Goal: Task Accomplishment & Management: Complete application form

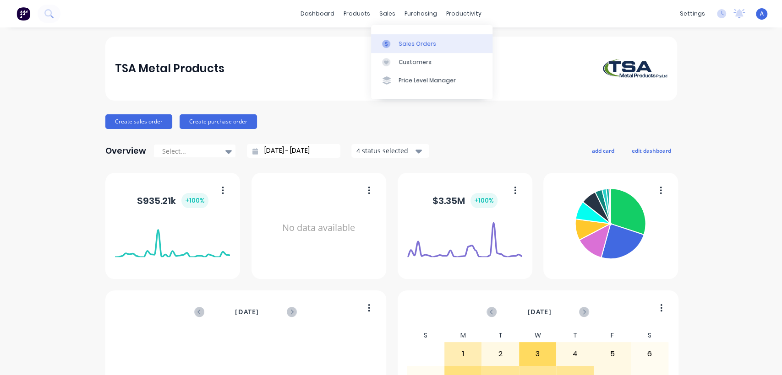
click at [397, 38] on link "Sales Orders" at bounding box center [431, 43] width 121 height 18
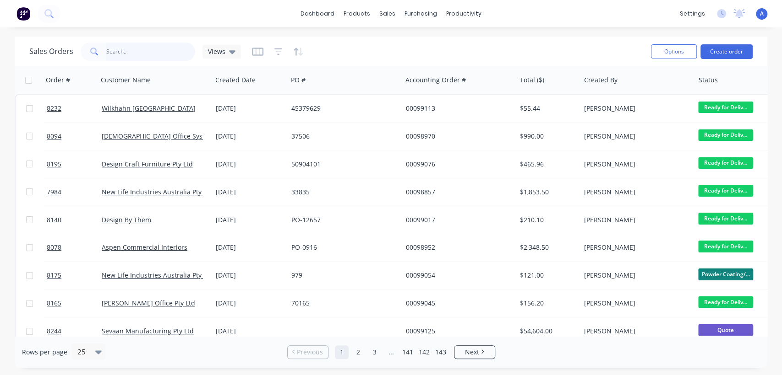
click at [141, 50] on input "text" at bounding box center [150, 52] width 89 height 18
type input "8056"
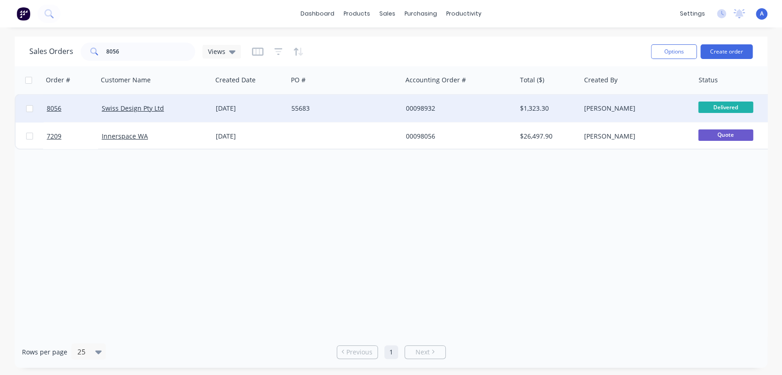
click at [341, 107] on div "55683" at bounding box center [342, 108] width 102 height 9
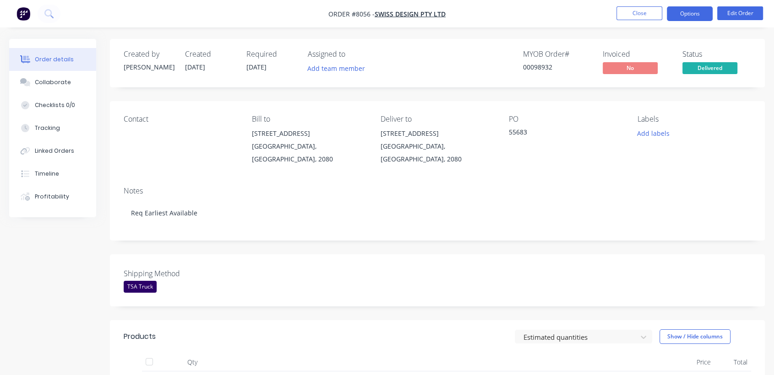
click at [689, 12] on button "Options" at bounding box center [690, 13] width 46 height 15
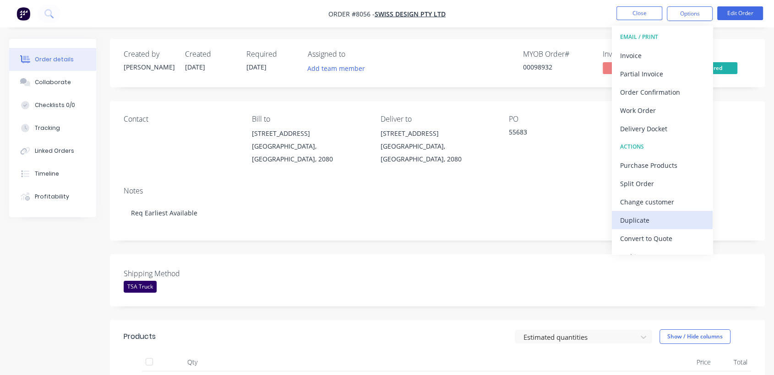
click at [650, 220] on div "Duplicate" at bounding box center [662, 220] width 84 height 13
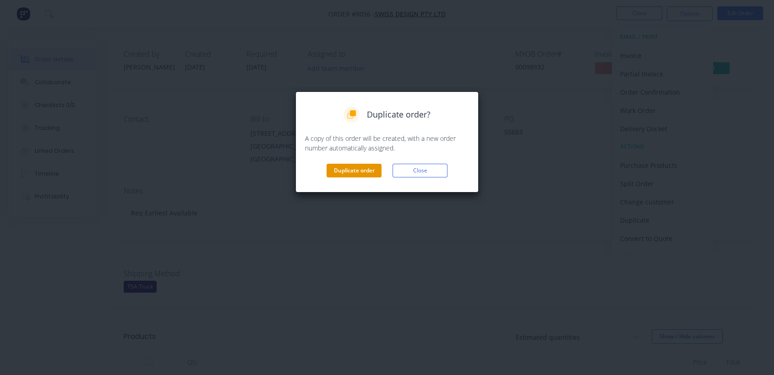
click at [341, 166] on button "Duplicate order" at bounding box center [354, 171] width 55 height 14
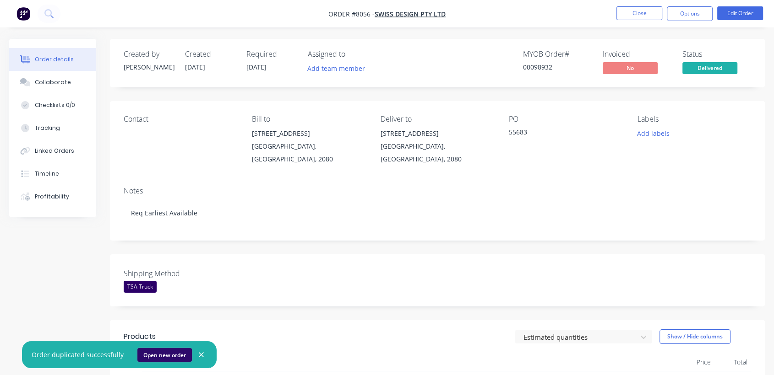
click at [165, 354] on button "Open new order" at bounding box center [164, 355] width 54 height 14
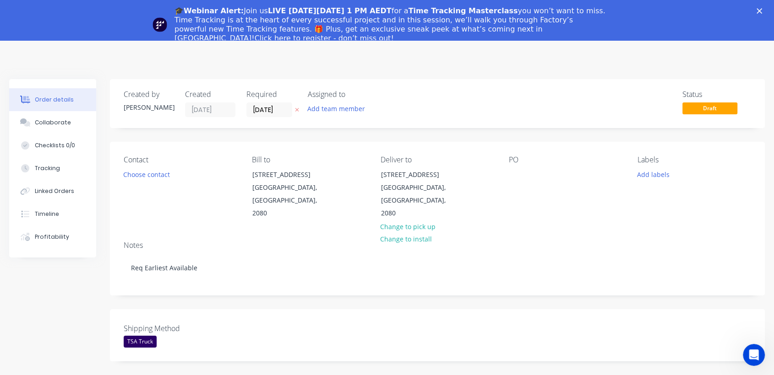
click at [766, 8] on div "🎓Webinar Alert: Join us LIVE [DATE][DATE] 1 PM AEDT for a Time Tracking Masterc…" at bounding box center [387, 25] width 774 height 42
click at [762, 10] on icon "Close" at bounding box center [758, 10] width 5 height 5
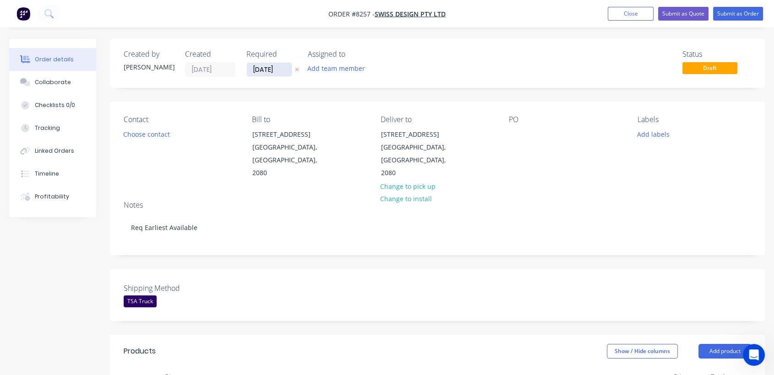
click at [284, 68] on input "[DATE]" at bounding box center [269, 70] width 45 height 14
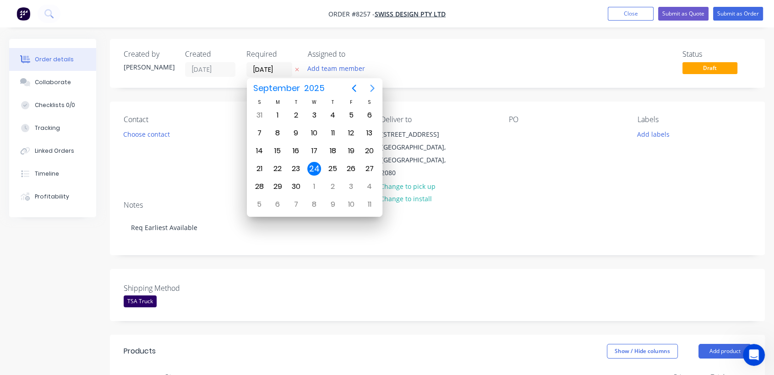
drag, startPoint x: 379, startPoint y: 87, endPoint x: 374, endPoint y: 86, distance: 5.2
click at [377, 87] on button "Next page" at bounding box center [372, 88] width 18 height 18
click at [374, 86] on icon "Next page" at bounding box center [372, 88] width 11 height 11
drag, startPoint x: 316, startPoint y: 181, endPoint x: 261, endPoint y: 201, distance: 58.4
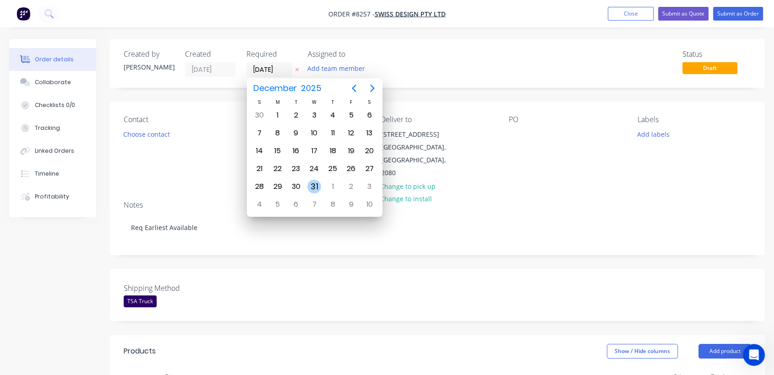
click at [316, 181] on div "31" at bounding box center [314, 187] width 14 height 14
type input "[DATE]"
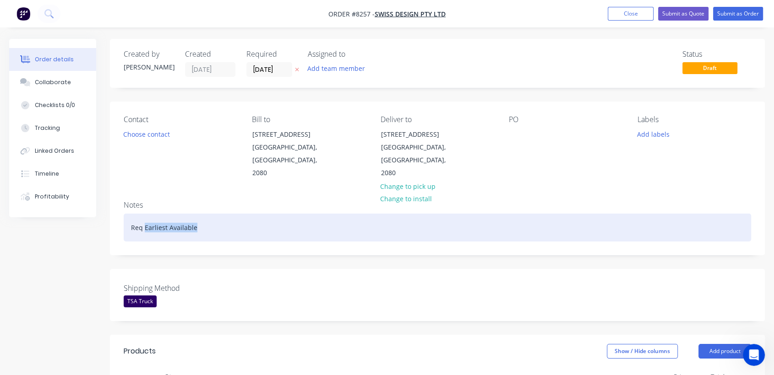
drag, startPoint x: 202, startPoint y: 212, endPoint x: 145, endPoint y: 212, distance: 57.7
click at [145, 214] on div "Req Earliest Available" at bounding box center [437, 228] width 627 height 28
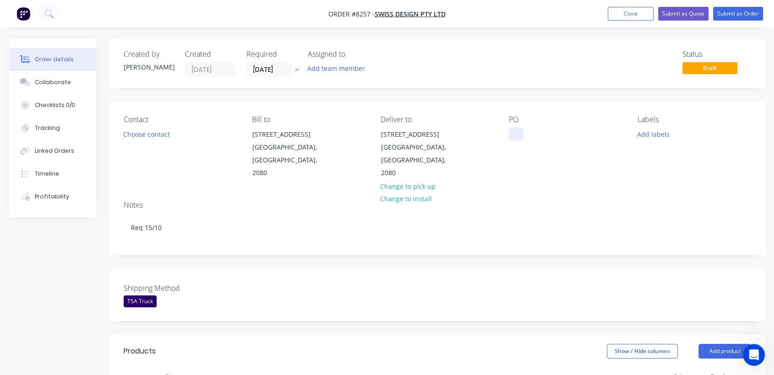
click at [517, 131] on div at bounding box center [516, 134] width 15 height 13
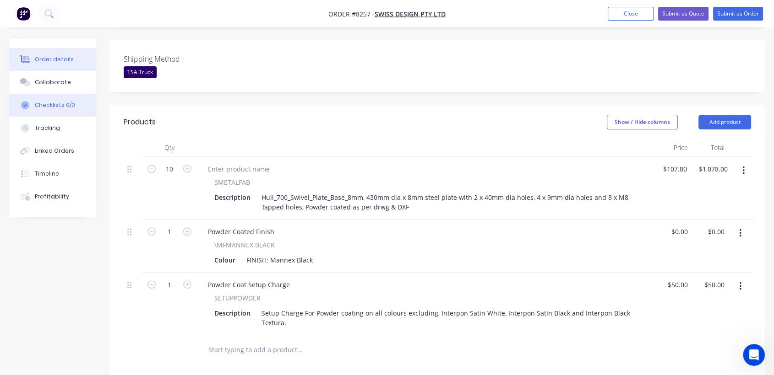
scroll to position [161, 0]
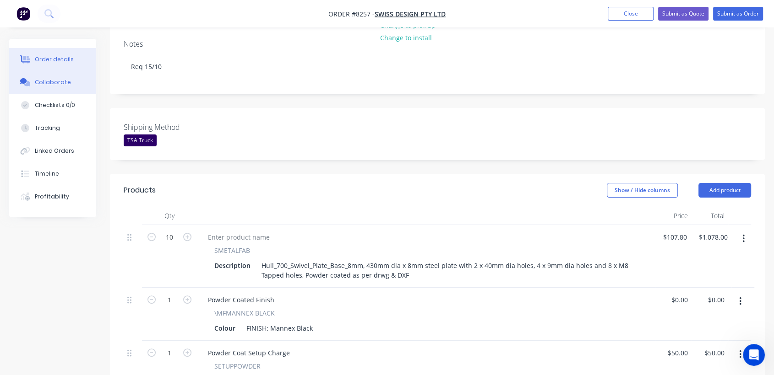
click at [54, 81] on div "Collaborate" at bounding box center [53, 82] width 36 height 8
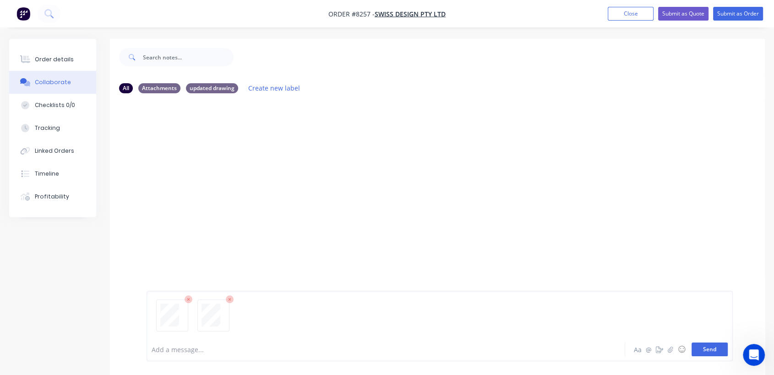
click at [700, 343] on button "Send" at bounding box center [709, 350] width 36 height 14
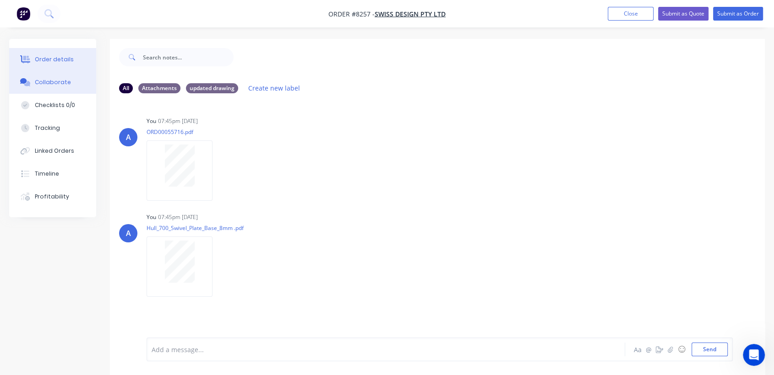
click at [55, 52] on button "Order details" at bounding box center [52, 59] width 87 height 23
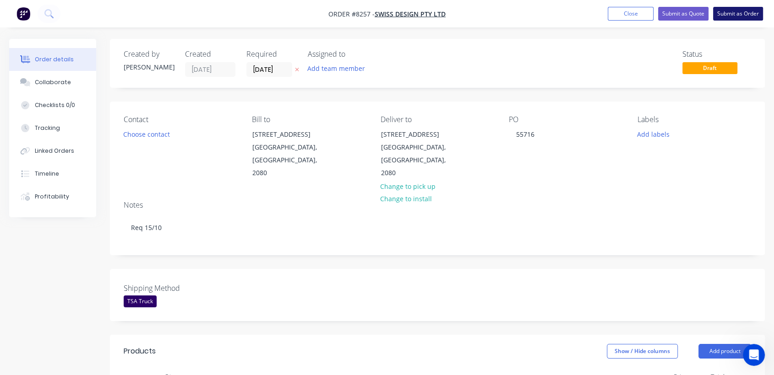
click at [727, 11] on button "Submit as Order" at bounding box center [738, 14] width 50 height 14
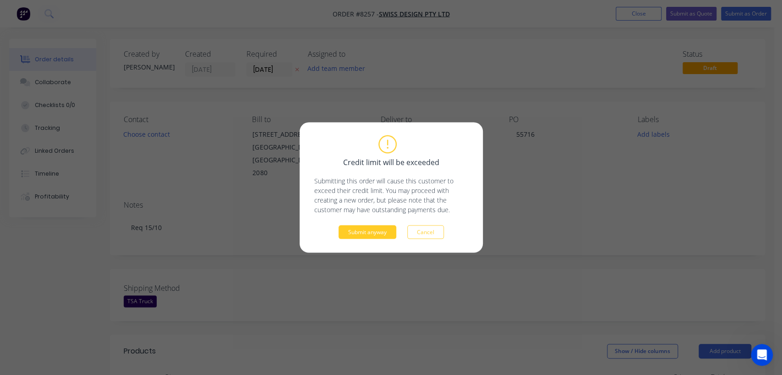
click at [362, 231] on button "Submit anyway" at bounding box center [367, 233] width 58 height 14
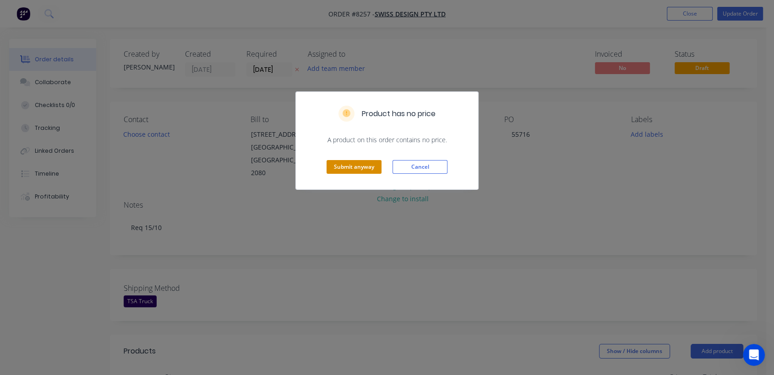
click at [371, 163] on button "Submit anyway" at bounding box center [354, 167] width 55 height 14
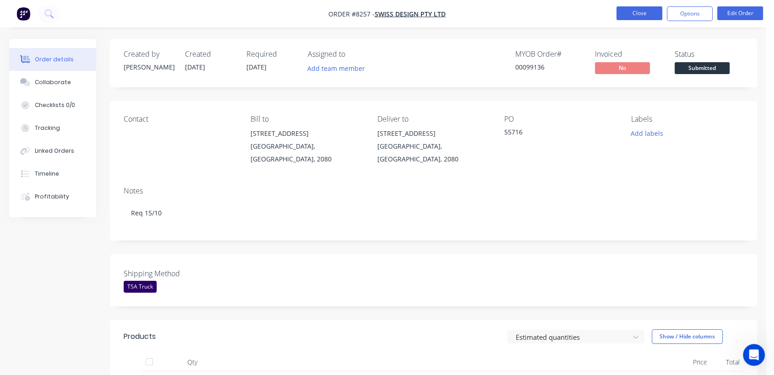
click at [635, 10] on button "Close" at bounding box center [639, 13] width 46 height 14
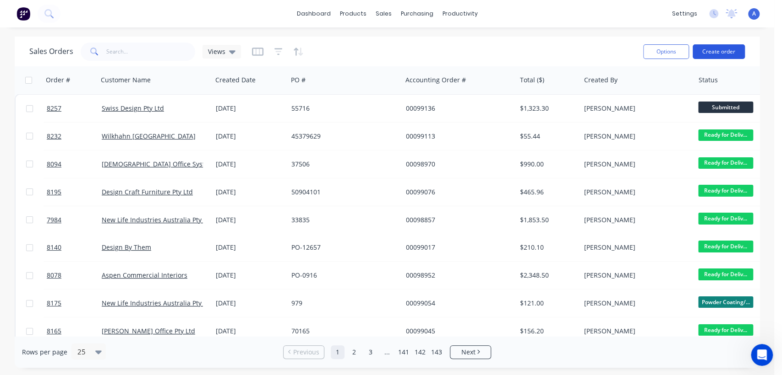
click at [714, 51] on button "Create order" at bounding box center [718, 51] width 52 height 15
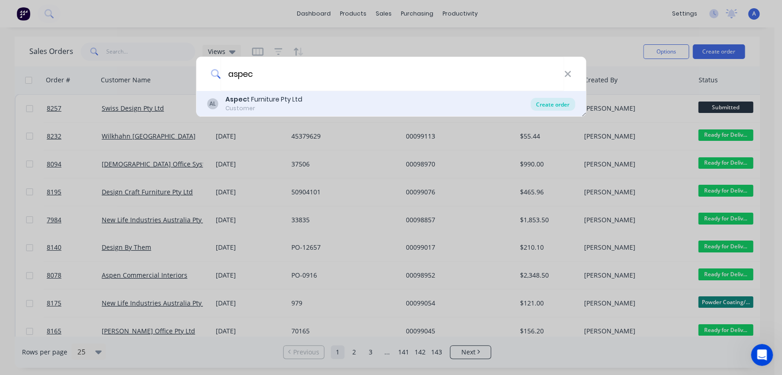
type input "aspec"
click at [557, 99] on div "Create order" at bounding box center [552, 104] width 44 height 13
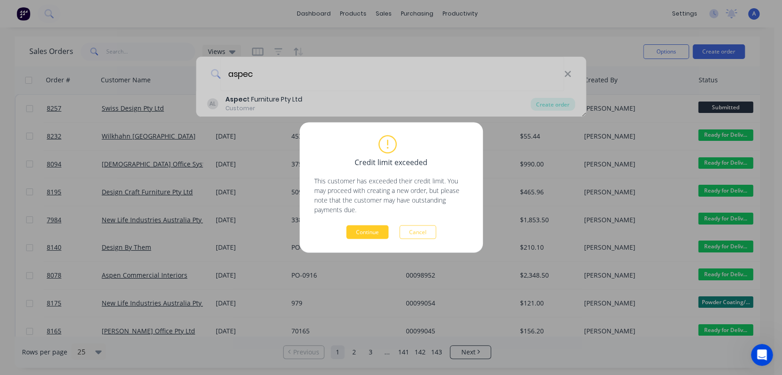
click at [371, 229] on button "Continue" at bounding box center [367, 233] width 42 height 14
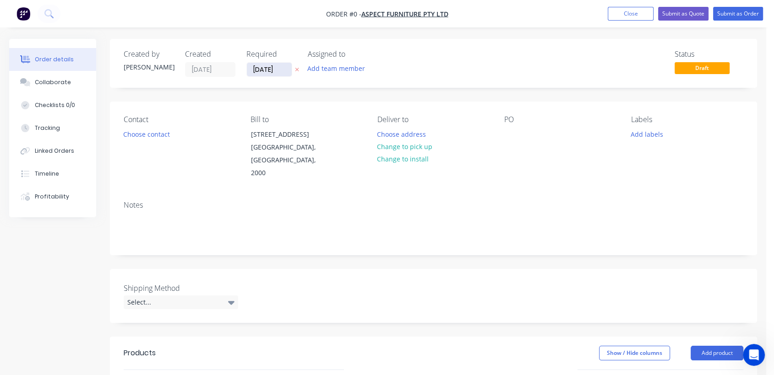
click at [285, 68] on input "[DATE]" at bounding box center [269, 70] width 45 height 14
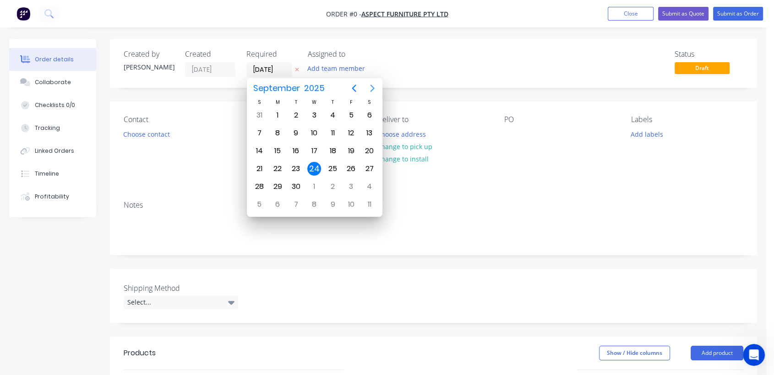
click at [373, 88] on icon "Next page" at bounding box center [372, 88] width 11 height 11
click at [316, 185] on div "31" at bounding box center [314, 187] width 14 height 14
type input "[DATE]"
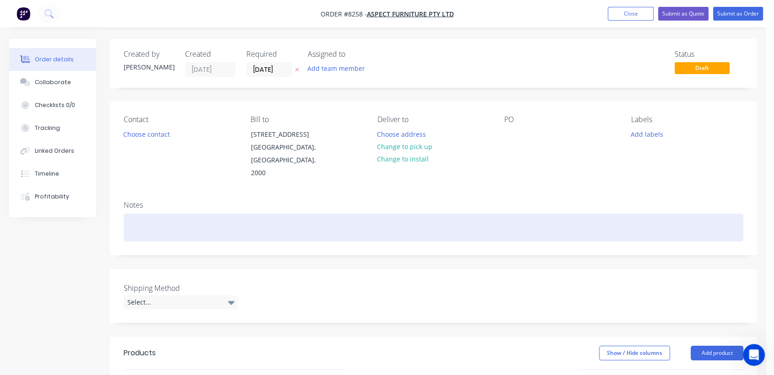
click at [180, 214] on div at bounding box center [434, 228] width 620 height 28
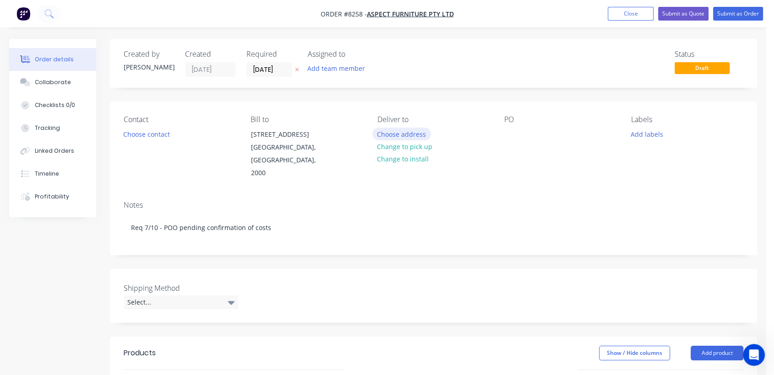
click at [407, 134] on button "Choose address" at bounding box center [401, 134] width 59 height 12
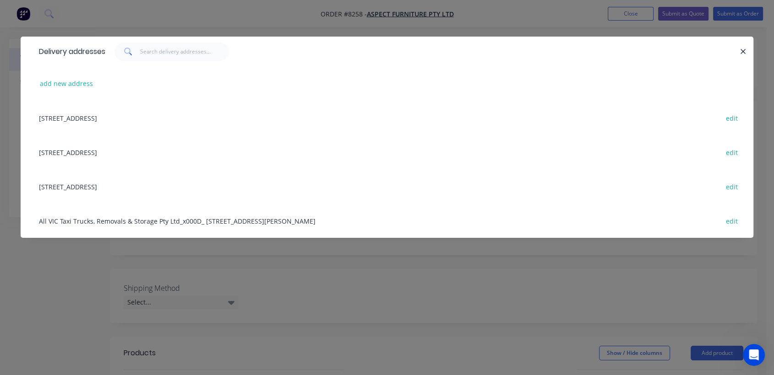
click at [81, 151] on div "[STREET_ADDRESS] edit" at bounding box center [386, 152] width 705 height 34
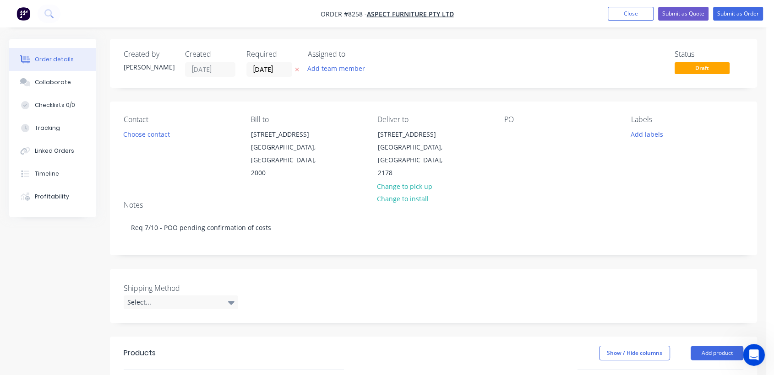
click at [519, 136] on div "PO" at bounding box center [560, 147] width 112 height 65
click at [513, 133] on div at bounding box center [511, 134] width 15 height 13
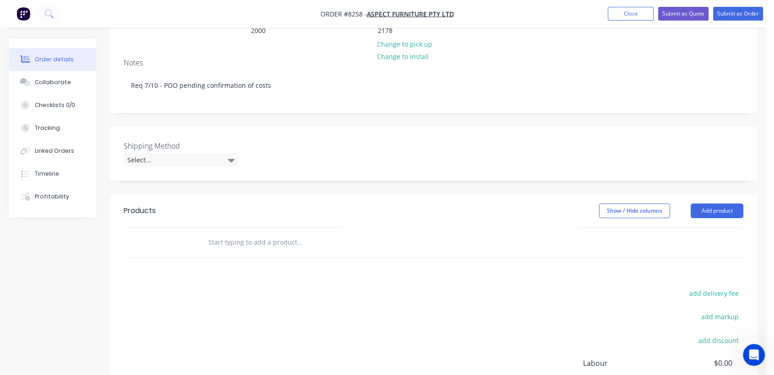
scroll to position [152, 0]
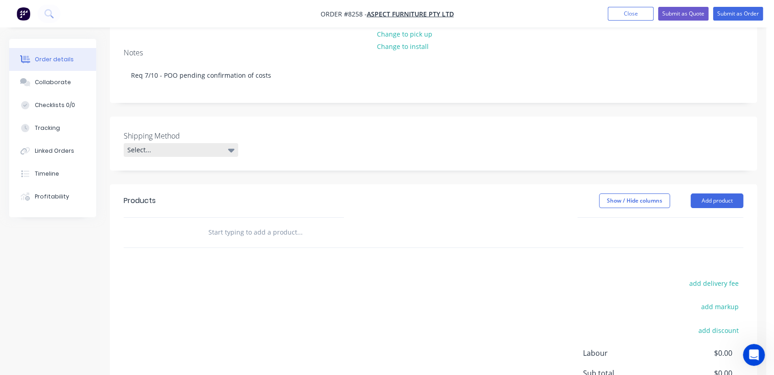
click at [179, 143] on div "Select..." at bounding box center [181, 150] width 114 height 14
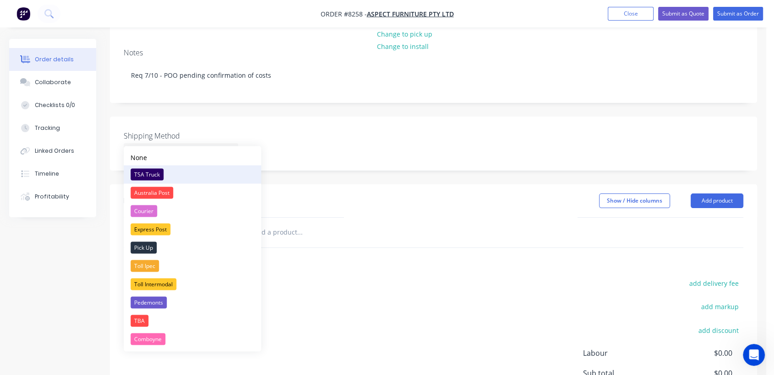
click at [152, 172] on div "TSA Truck" at bounding box center [147, 175] width 33 height 12
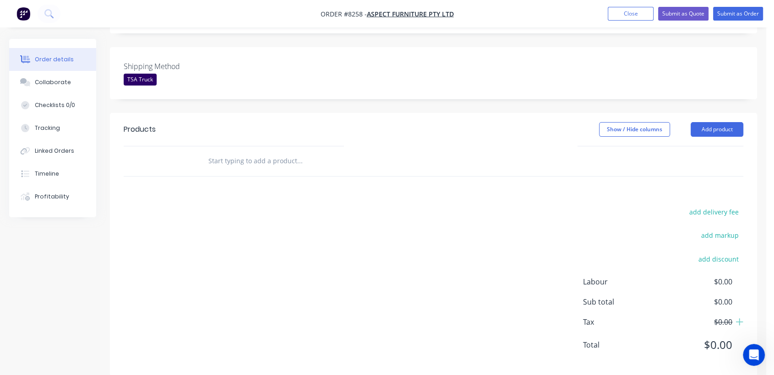
scroll to position [223, 0]
click at [249, 151] on input "text" at bounding box center [299, 160] width 183 height 18
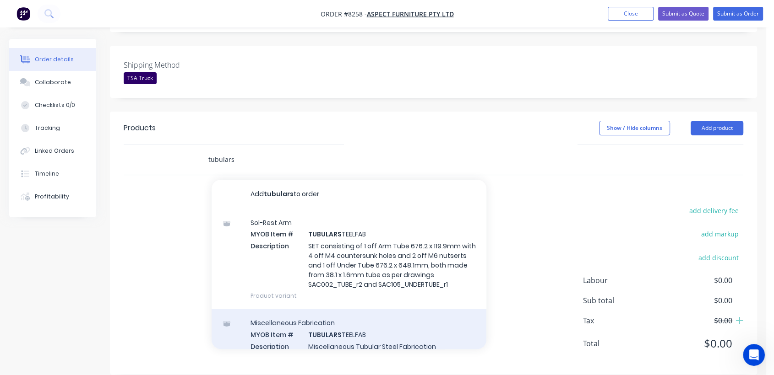
type input "tubulars"
click at [369, 331] on div "Miscellaneous Fabrication MYOB Item # TUBULARS TEELFAB Description Miscellaneou…" at bounding box center [349, 341] width 275 height 62
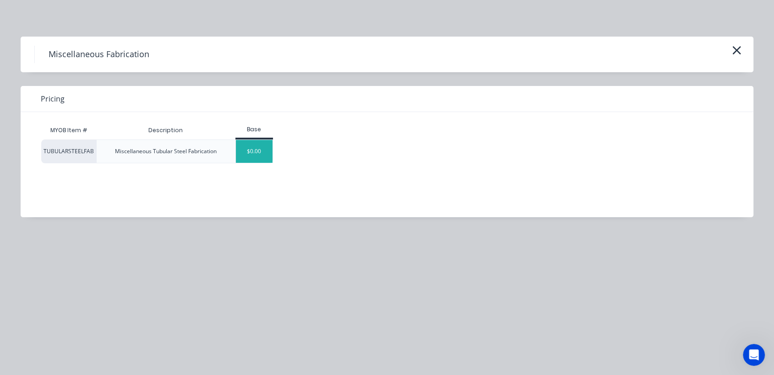
click at [266, 150] on div "$0.00" at bounding box center [254, 151] width 37 height 23
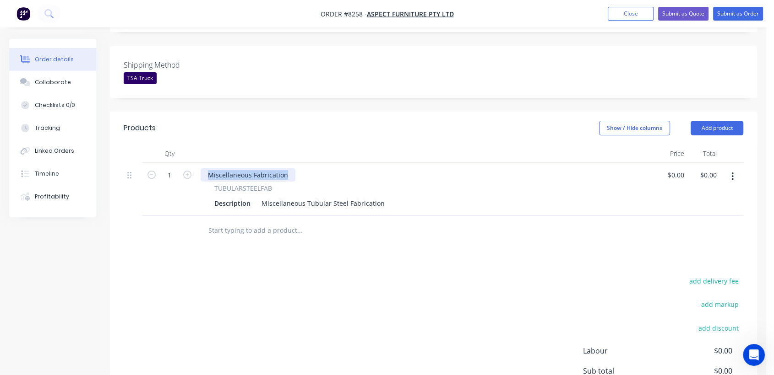
drag, startPoint x: 288, startPoint y: 163, endPoint x: 182, endPoint y: 170, distance: 106.5
click at [182, 170] on div "1 Miscellaneous Fabrication TUBULARSTEELFAB Description Miscellaneous Tubular S…" at bounding box center [434, 189] width 620 height 53
click at [173, 169] on input "1" at bounding box center [170, 176] width 24 height 14
type input "28"
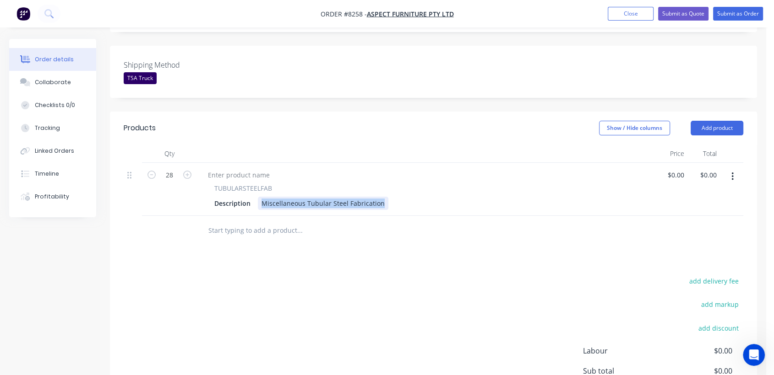
drag, startPoint x: 286, startPoint y: 190, endPoint x: 394, endPoint y: 184, distance: 108.2
click at [394, 197] on div "Description Miscellaneous Tubular Steel Fabrication" at bounding box center [424, 203] width 427 height 13
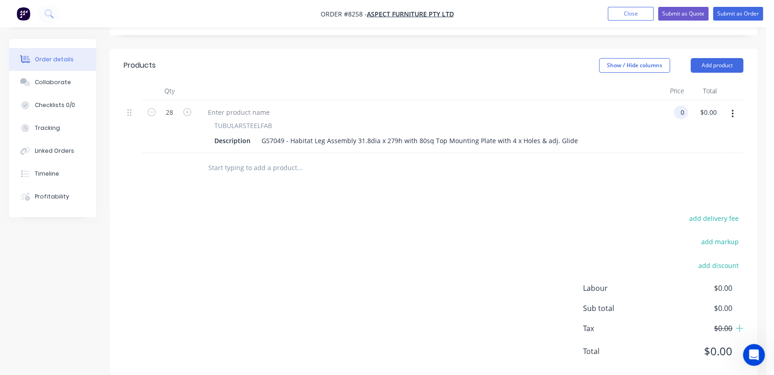
scroll to position [294, 0]
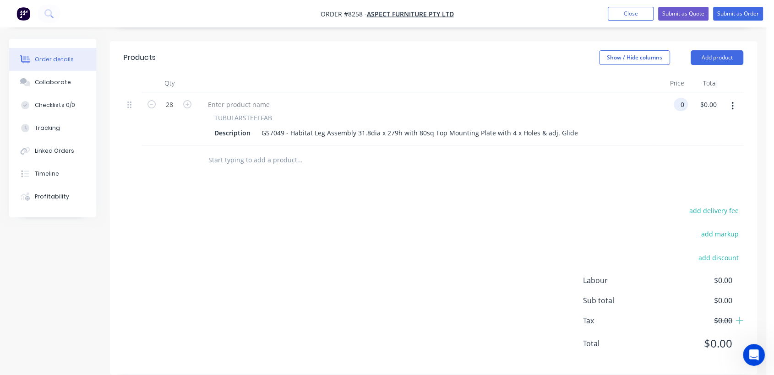
type input "$0.00"
click at [276, 151] on input "text" at bounding box center [299, 160] width 183 height 18
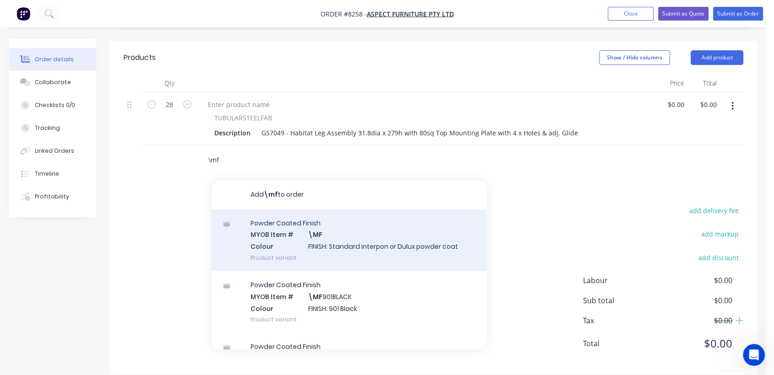
type input "\mf"
click at [337, 230] on div "Powder Coated Finish MYOB Item # \MF Colour FINISH: Standard Interpon or Dulux …" at bounding box center [349, 241] width 275 height 62
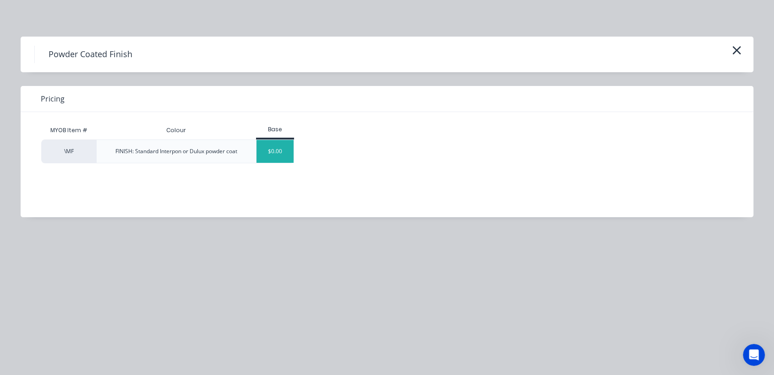
click at [279, 152] on div "$0.00" at bounding box center [274, 151] width 37 height 23
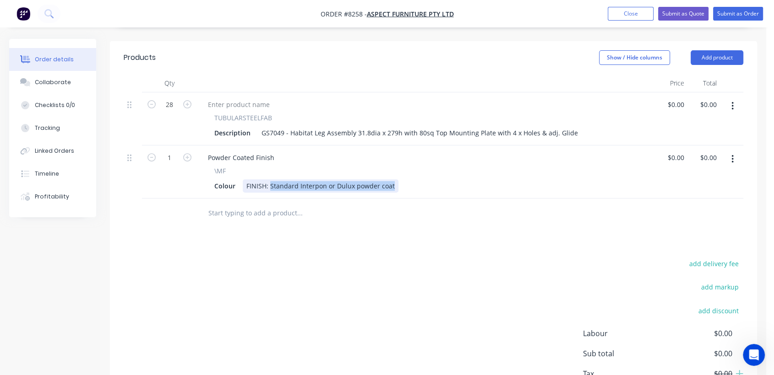
drag, startPoint x: 269, startPoint y: 174, endPoint x: 440, endPoint y: 166, distance: 170.5
click at [440, 180] on div "Colour FINISH: Standard Interpon or Dulux powder coat" at bounding box center [424, 186] width 427 height 13
type input "$0.00"
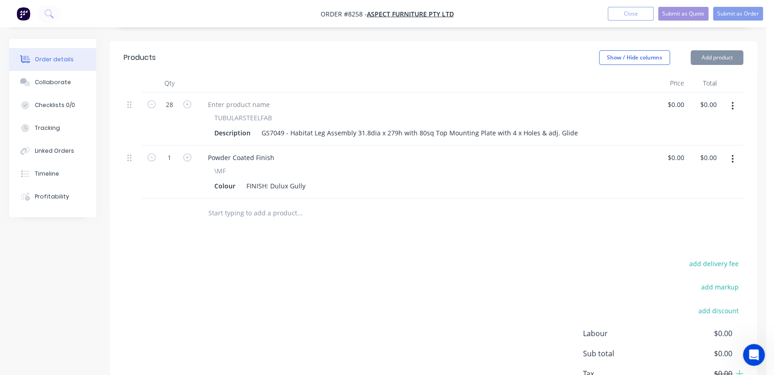
click at [276, 204] on input "text" at bounding box center [299, 213] width 183 height 18
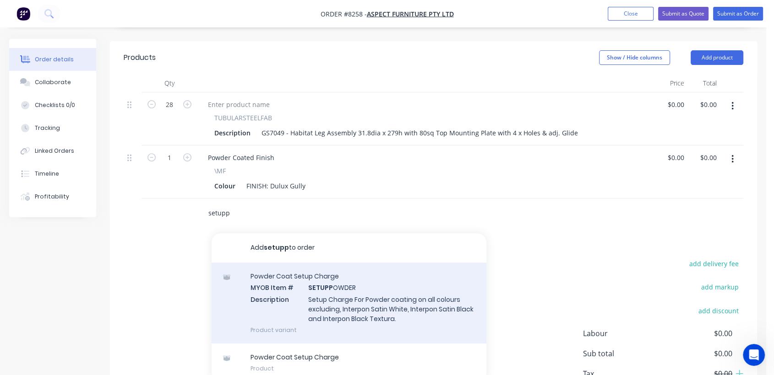
type input "setupp"
click at [321, 295] on div "Powder Coat Setup Charge MYOB Item # SETUPP OWDER Description Setup Charge For …" at bounding box center [349, 303] width 275 height 81
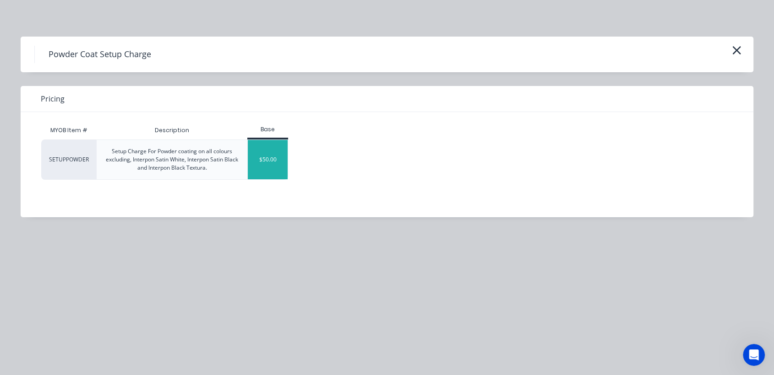
click at [259, 155] on div "$50.00" at bounding box center [268, 159] width 40 height 39
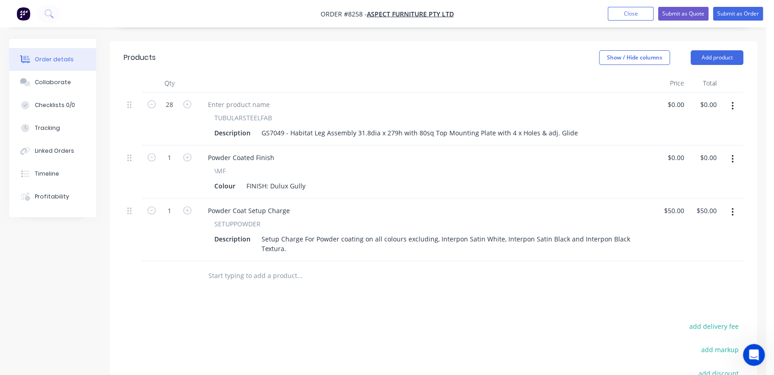
click at [283, 267] on input "text" at bounding box center [299, 276] width 183 height 18
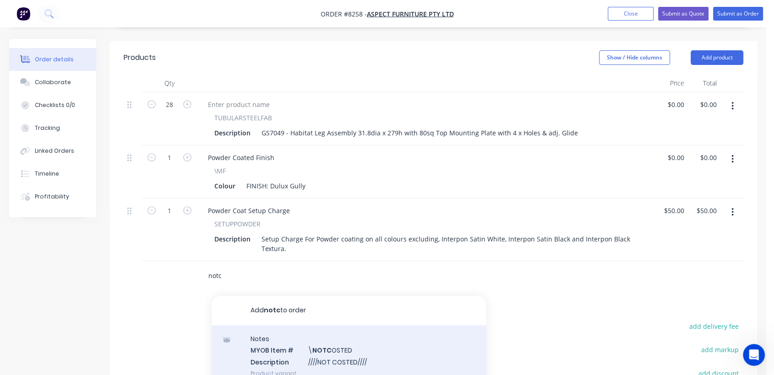
type input "notc"
click at [322, 343] on div "Notes MYOB Item # \ NOTC OSTED Description ////NOT COSTED//// Product variant" at bounding box center [349, 357] width 275 height 62
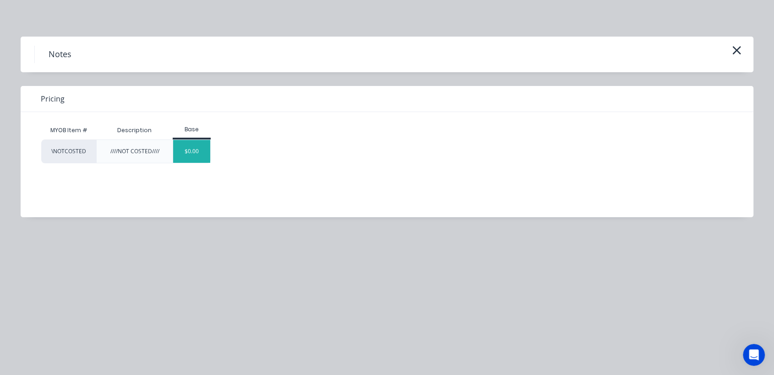
click at [198, 147] on div "$0.00" at bounding box center [191, 151] width 37 height 23
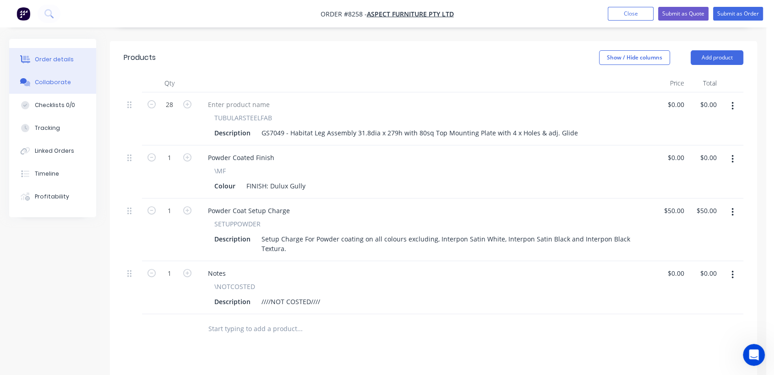
click at [67, 82] on button "Collaborate" at bounding box center [52, 82] width 87 height 23
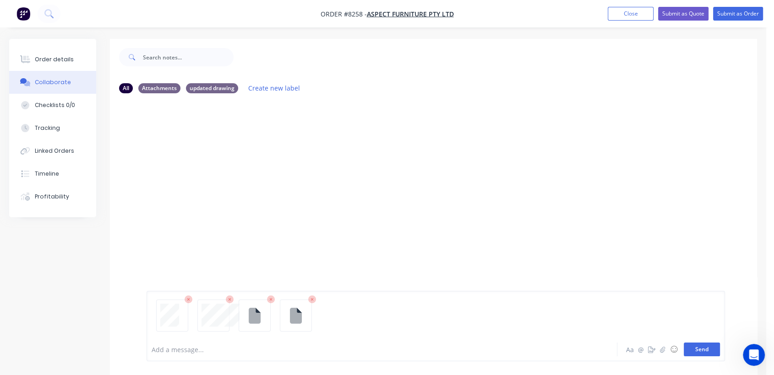
click at [697, 353] on button "Send" at bounding box center [702, 350] width 36 height 14
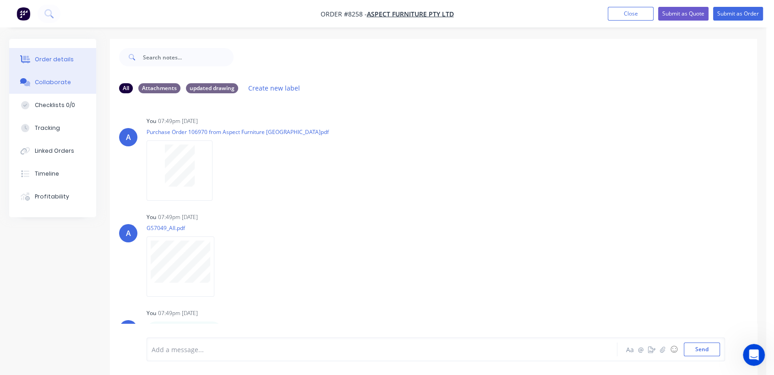
click at [74, 62] on button "Order details" at bounding box center [52, 59] width 87 height 23
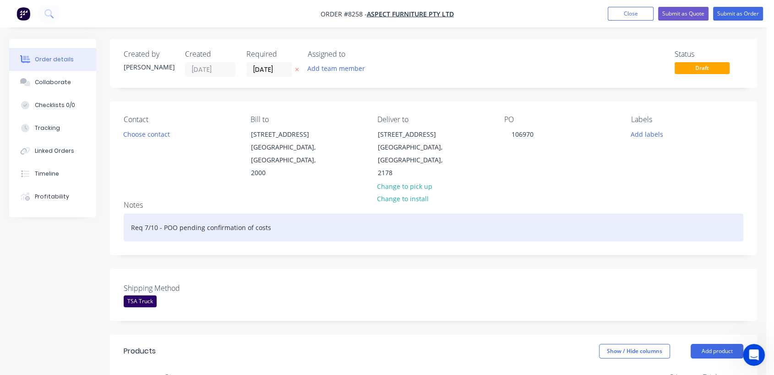
click at [176, 214] on div "Req 7/10 - POO pending confirmation of costs" at bounding box center [434, 228] width 620 height 28
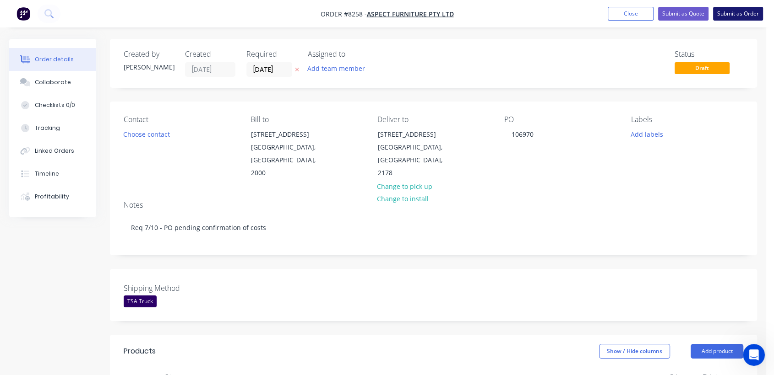
click at [725, 9] on button "Submit as Order" at bounding box center [738, 14] width 50 height 14
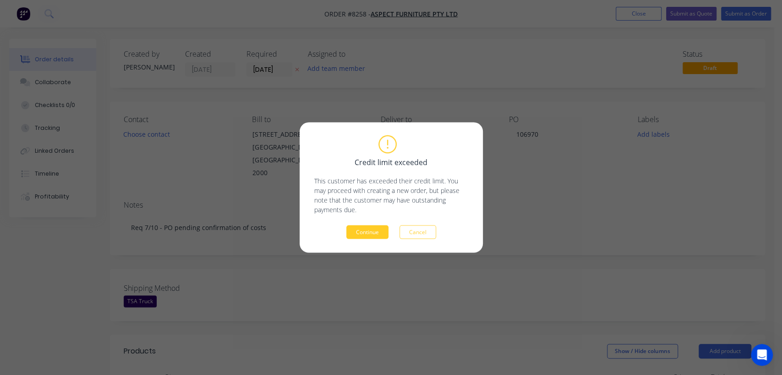
click at [367, 229] on button "Continue" at bounding box center [367, 233] width 42 height 14
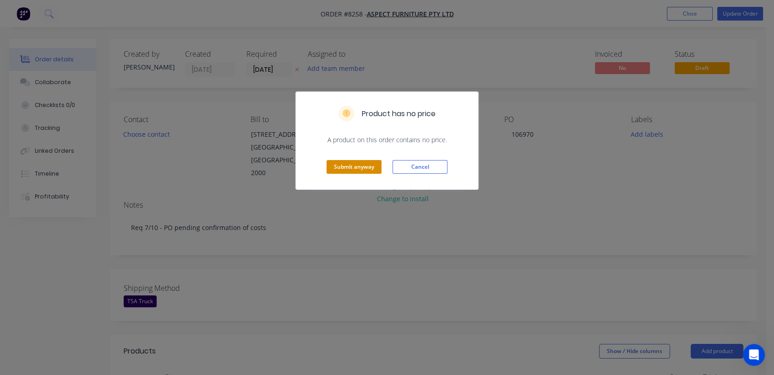
click at [368, 167] on button "Submit anyway" at bounding box center [354, 167] width 55 height 14
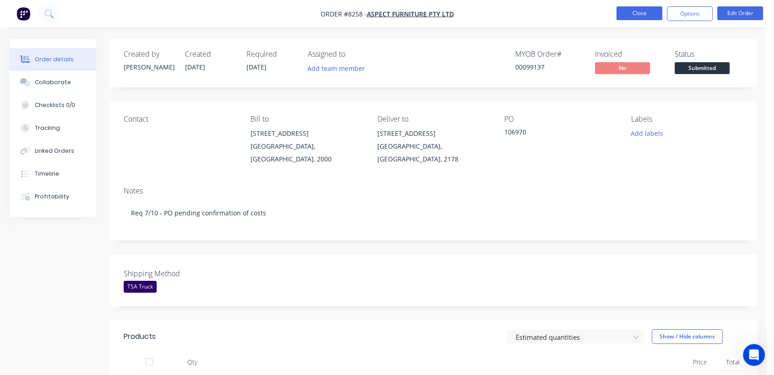
click at [633, 15] on button "Close" at bounding box center [639, 13] width 46 height 14
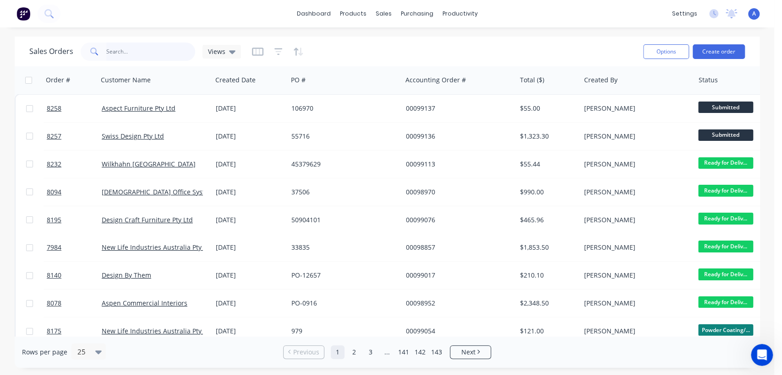
click at [126, 48] on input "text" at bounding box center [150, 52] width 89 height 18
type input "8215"
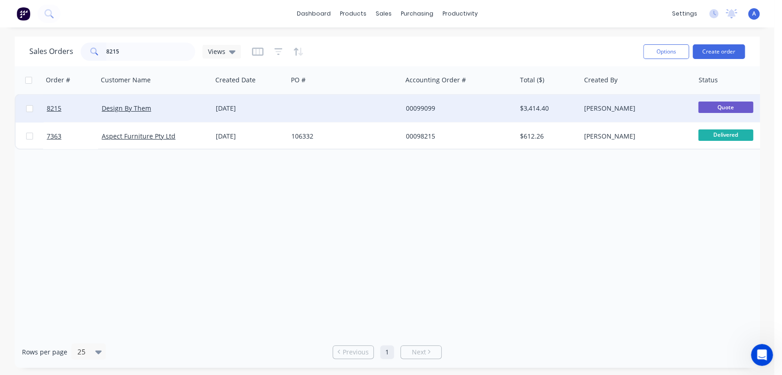
click at [318, 105] on div at bounding box center [345, 108] width 114 height 27
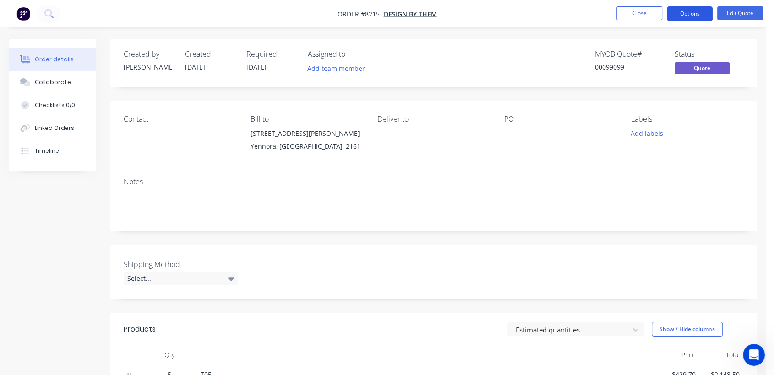
click at [679, 11] on button "Options" at bounding box center [690, 13] width 46 height 15
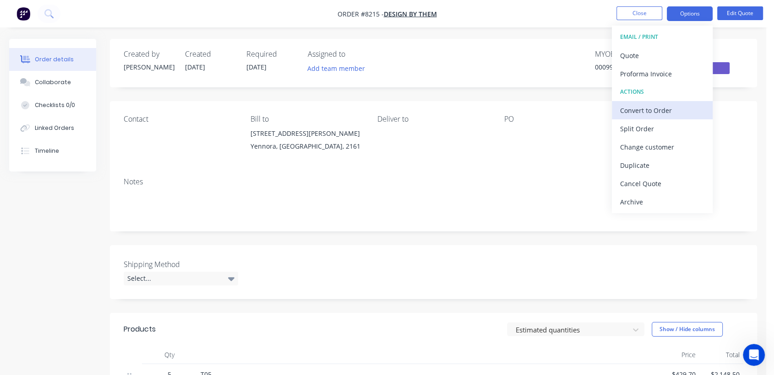
click at [648, 107] on div "Convert to Order" at bounding box center [662, 110] width 84 height 13
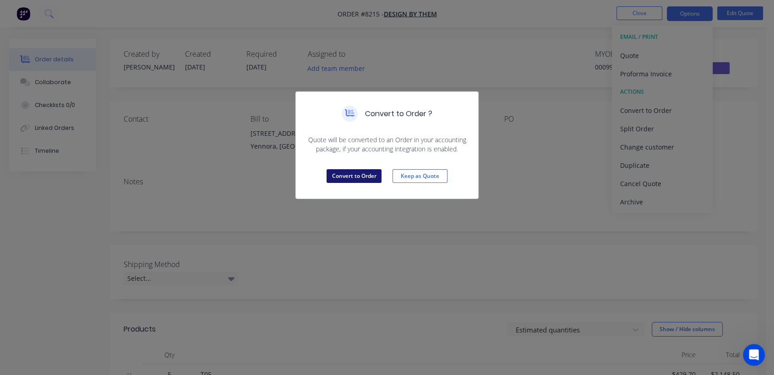
click at [372, 174] on button "Convert to Order" at bounding box center [354, 176] width 55 height 14
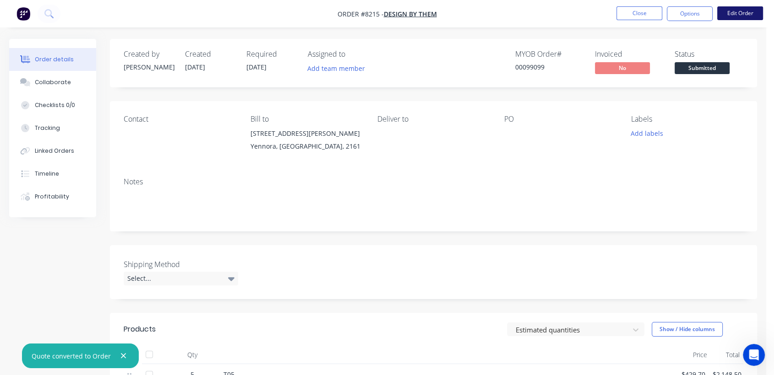
click at [745, 19] on button "Edit Order" at bounding box center [740, 13] width 46 height 14
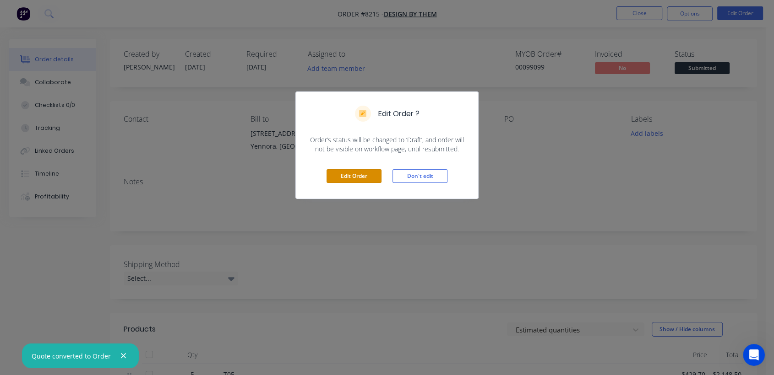
drag, startPoint x: 373, startPoint y: 176, endPoint x: 350, endPoint y: 152, distance: 33.1
click at [372, 176] on button "Edit Order" at bounding box center [354, 176] width 55 height 14
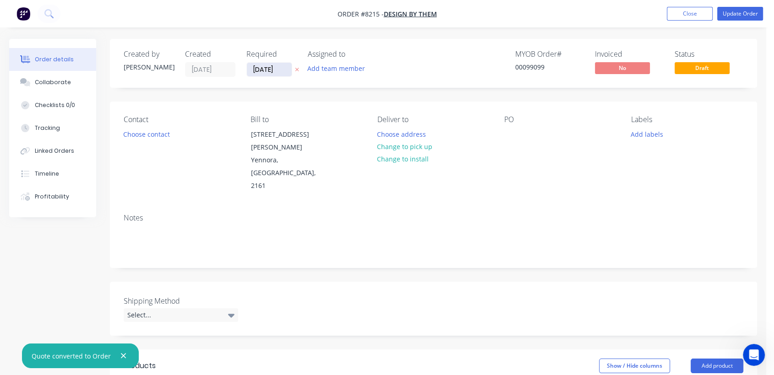
click at [286, 67] on input "[DATE]" at bounding box center [269, 70] width 45 height 14
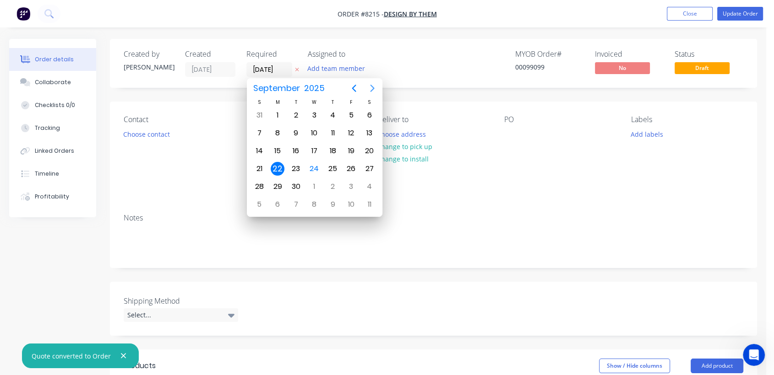
click at [374, 84] on icon "Next page" at bounding box center [372, 88] width 11 height 11
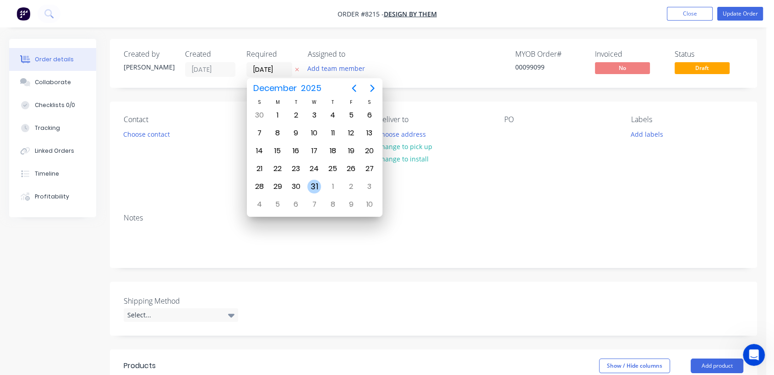
click at [314, 185] on div "31" at bounding box center [314, 187] width 14 height 14
type input "[DATE]"
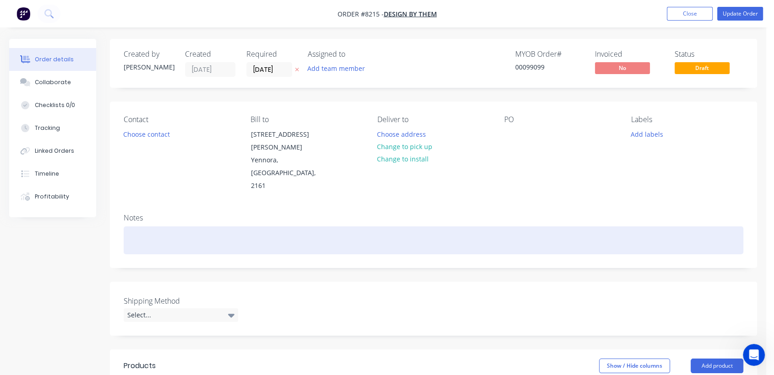
click at [185, 227] on div at bounding box center [434, 241] width 620 height 28
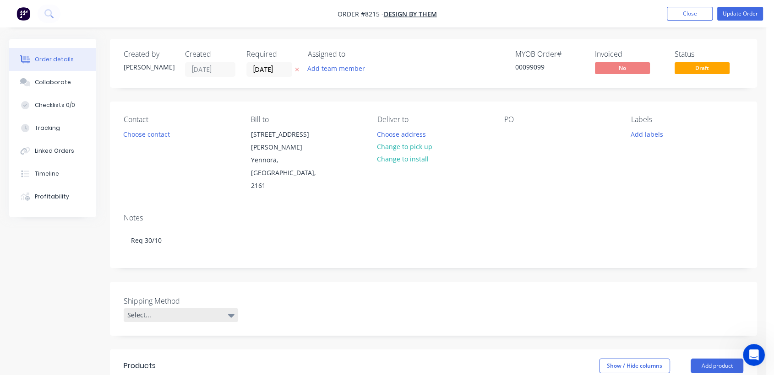
click at [177, 309] on div "Select..." at bounding box center [181, 316] width 114 height 14
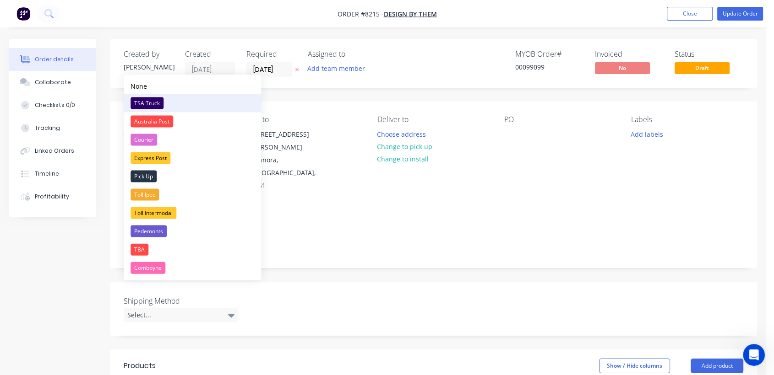
click at [153, 103] on div "TSA Truck" at bounding box center [147, 104] width 33 height 12
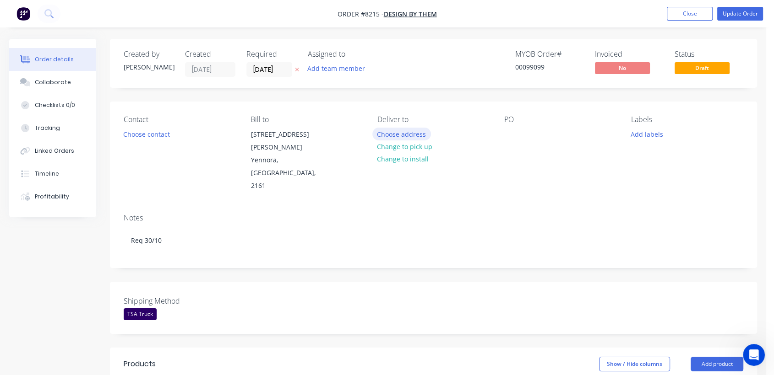
click at [408, 131] on button "Choose address" at bounding box center [401, 134] width 59 height 12
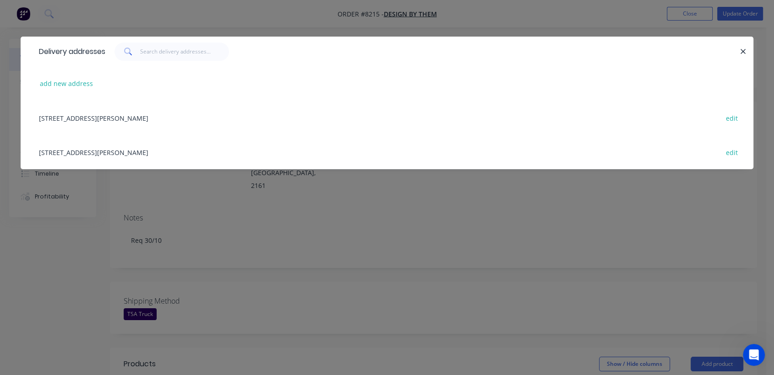
click at [176, 147] on div "[STREET_ADDRESS][PERSON_NAME] edit" at bounding box center [386, 152] width 705 height 34
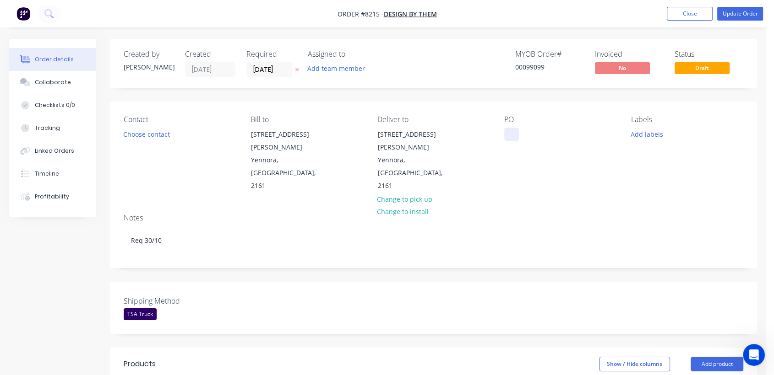
click at [511, 129] on div at bounding box center [511, 134] width 15 height 13
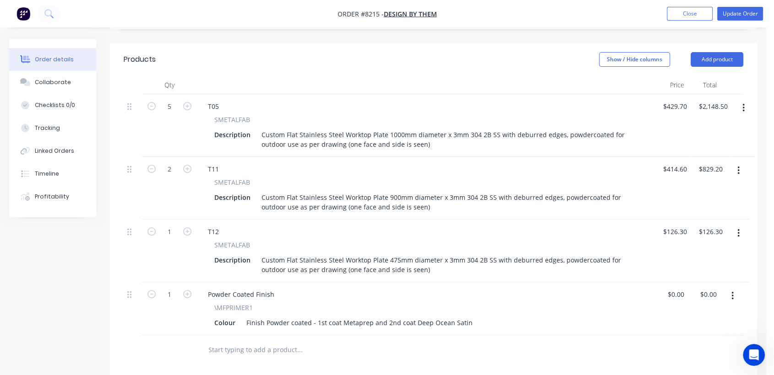
scroll to position [356, 0]
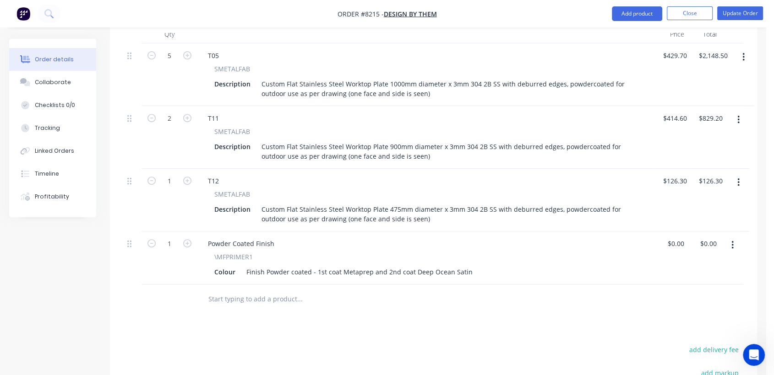
click at [272, 290] on input "text" at bounding box center [299, 299] width 183 height 18
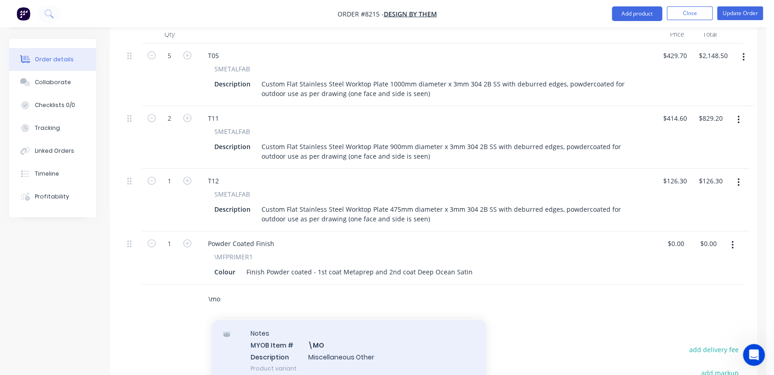
type input "\mo"
click at [344, 327] on div "Notes MYOB Item # \MO Description Miscellaneous Other Product variant" at bounding box center [349, 351] width 275 height 62
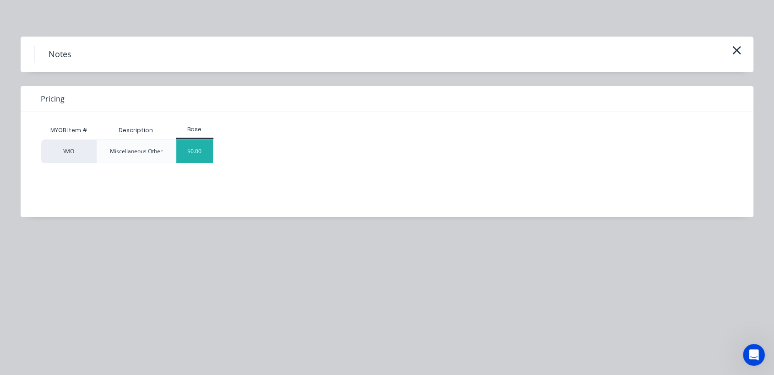
click at [201, 147] on div "$0.00" at bounding box center [194, 151] width 37 height 23
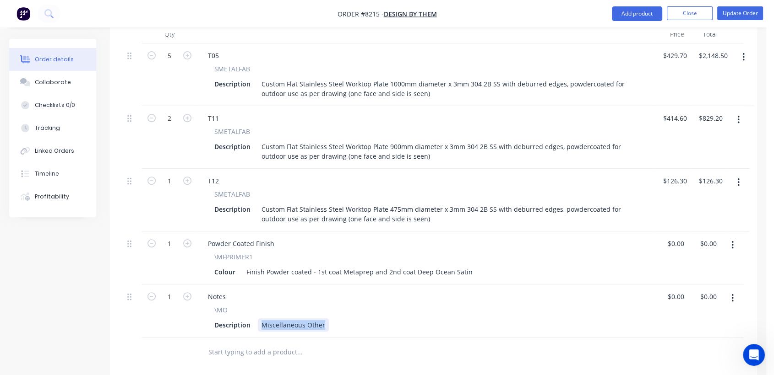
drag, startPoint x: 260, startPoint y: 298, endPoint x: 358, endPoint y: 294, distance: 97.6
click at [358, 319] on div "Description Miscellaneous Other" at bounding box center [424, 325] width 427 height 13
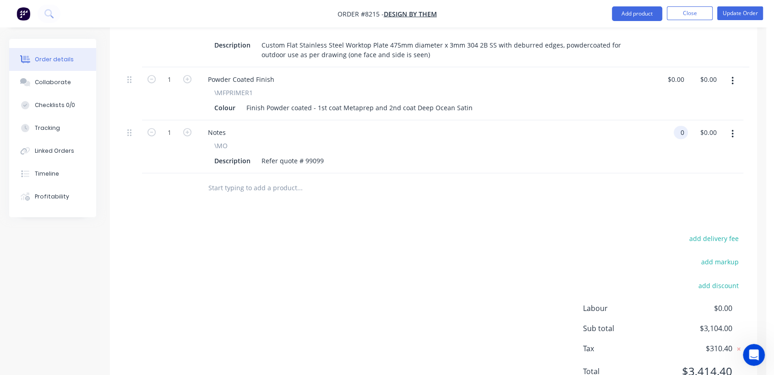
scroll to position [535, 0]
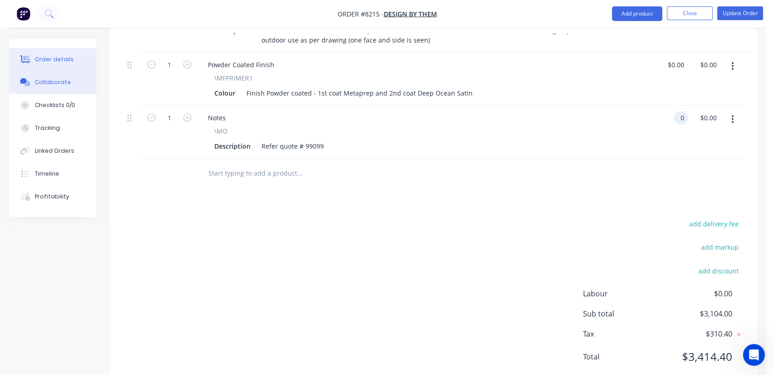
type input "$0.00"
click at [64, 81] on div "Collaborate" at bounding box center [53, 82] width 36 height 8
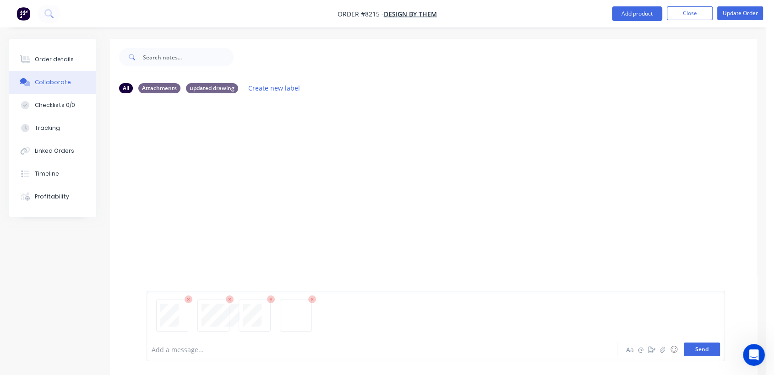
click at [709, 344] on button "Send" at bounding box center [702, 350] width 36 height 14
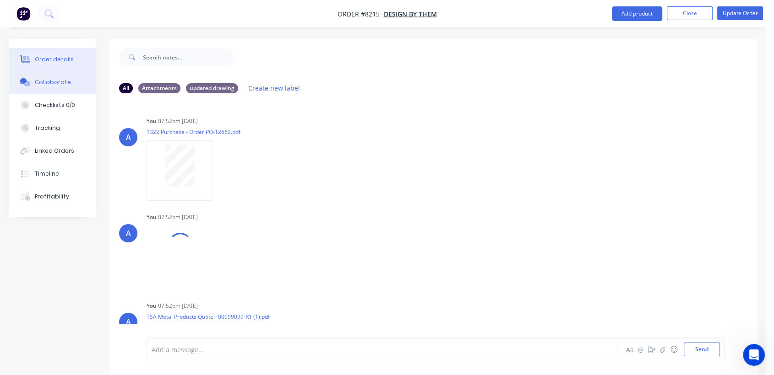
drag, startPoint x: 62, startPoint y: 59, endPoint x: 87, endPoint y: 69, distance: 27.1
click at [62, 58] on div "Order details" at bounding box center [54, 59] width 39 height 8
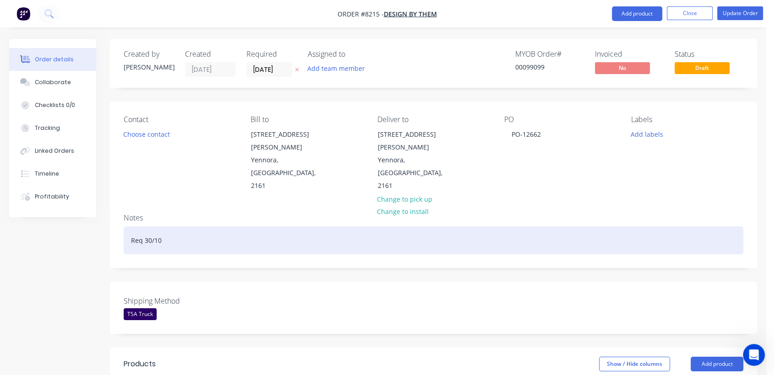
click at [180, 227] on div "Req 30/10" at bounding box center [434, 241] width 620 height 28
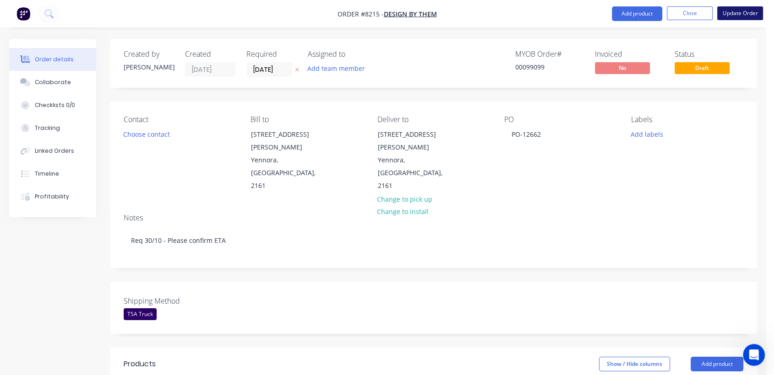
click at [744, 9] on button "Update Order" at bounding box center [740, 13] width 46 height 14
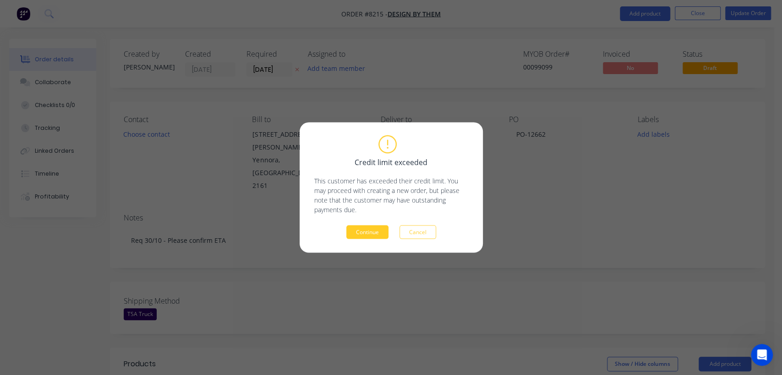
click at [368, 229] on button "Continue" at bounding box center [367, 233] width 42 height 14
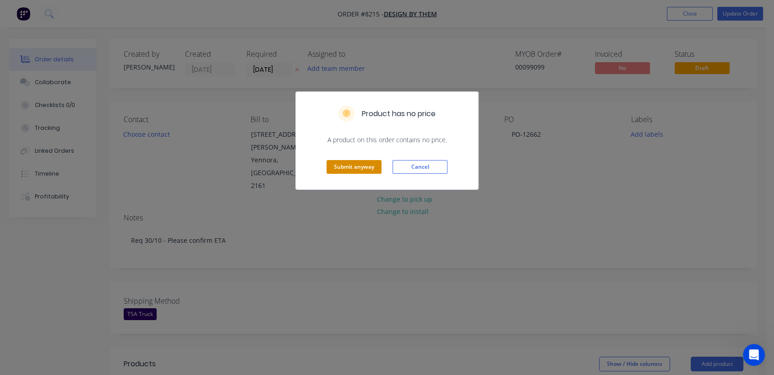
click at [350, 162] on button "Submit anyway" at bounding box center [354, 167] width 55 height 14
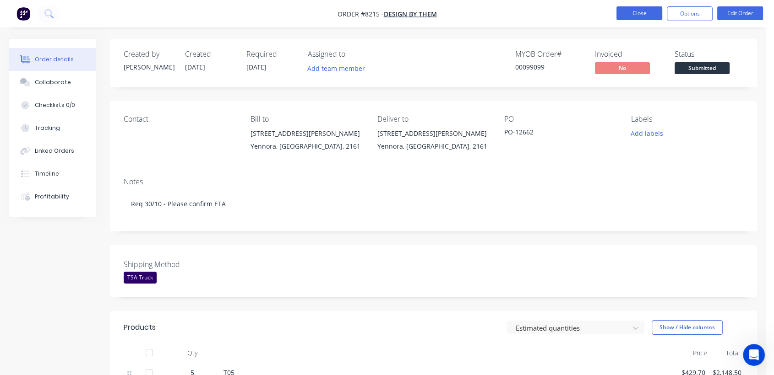
click at [641, 12] on button "Close" at bounding box center [639, 13] width 46 height 14
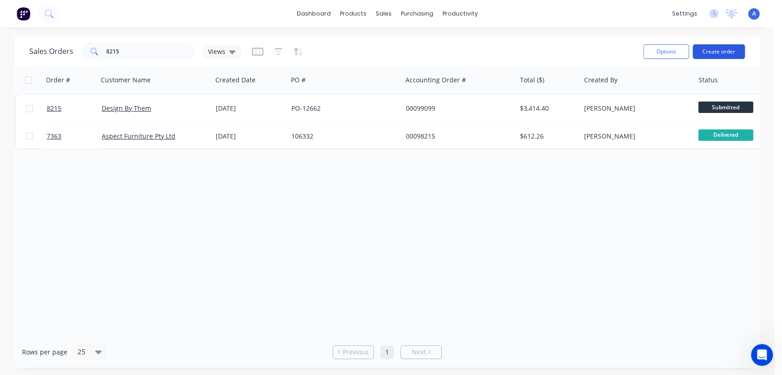
click at [710, 49] on button "Create order" at bounding box center [718, 51] width 52 height 15
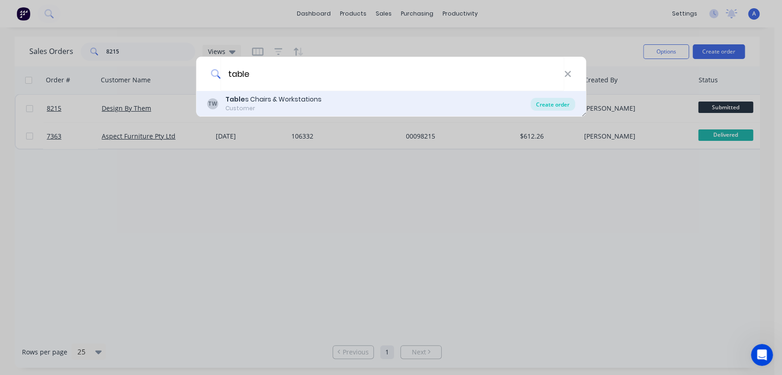
type input "table"
click at [557, 104] on div "Create order" at bounding box center [552, 104] width 44 height 13
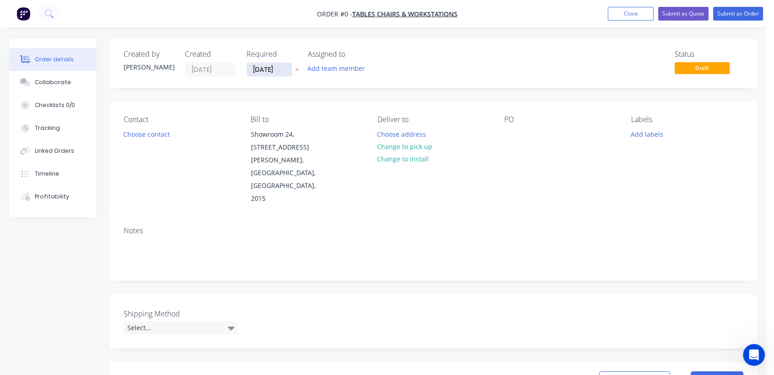
click at [285, 68] on input "[DATE]" at bounding box center [269, 70] width 45 height 14
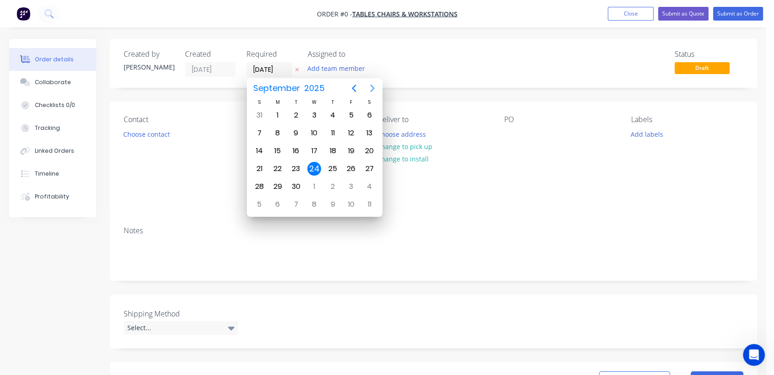
click at [370, 85] on icon "Next page" at bounding box center [372, 88] width 11 height 11
click at [312, 188] on div "31" at bounding box center [314, 187] width 14 height 14
type input "[DATE]"
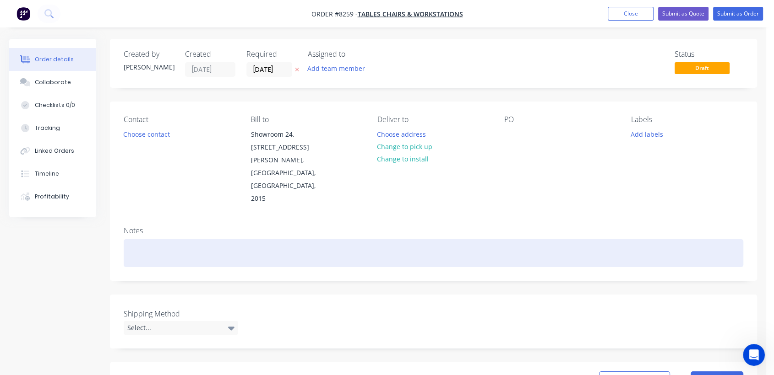
click at [141, 239] on div at bounding box center [434, 253] width 620 height 28
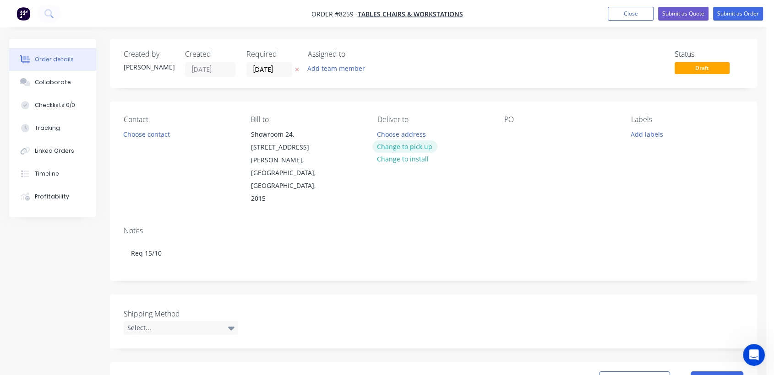
click at [425, 146] on button "Change to pick up" at bounding box center [404, 147] width 65 height 12
click at [508, 135] on div at bounding box center [511, 134] width 15 height 13
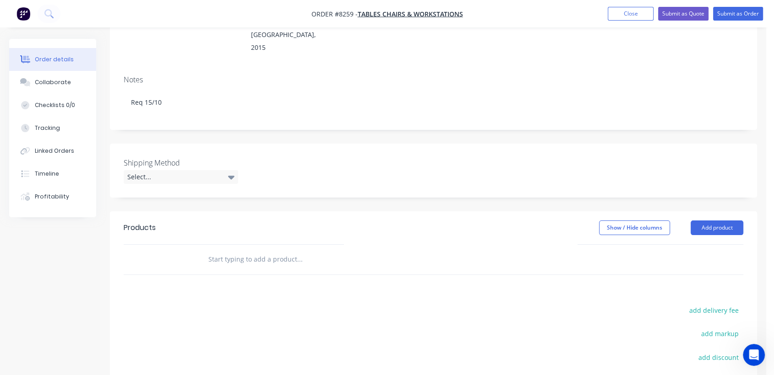
scroll to position [152, 0]
click at [183, 156] on label "Shipping Method" at bounding box center [181, 161] width 114 height 11
click at [184, 169] on div "Select..." at bounding box center [181, 176] width 114 height 14
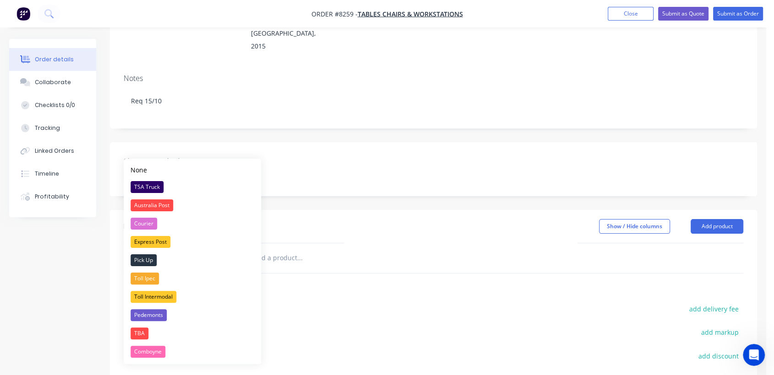
click at [140, 257] on div "Pick Up" at bounding box center [144, 261] width 26 height 12
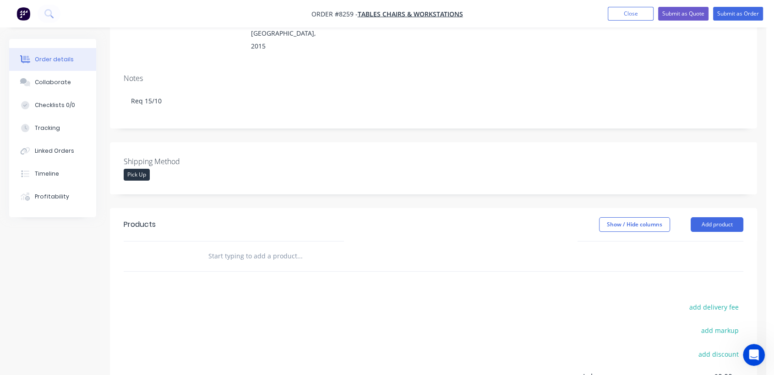
drag, startPoint x: 718, startPoint y: 195, endPoint x: 685, endPoint y: 208, distance: 35.5
click at [718, 218] on button "Add product" at bounding box center [717, 225] width 53 height 15
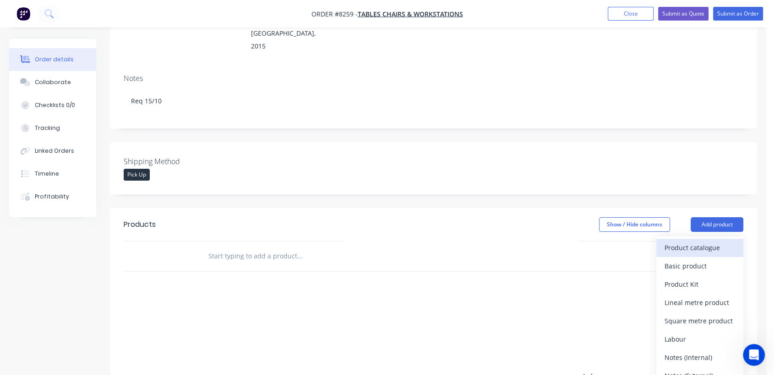
click at [668, 241] on div "Product catalogue" at bounding box center [699, 247] width 71 height 13
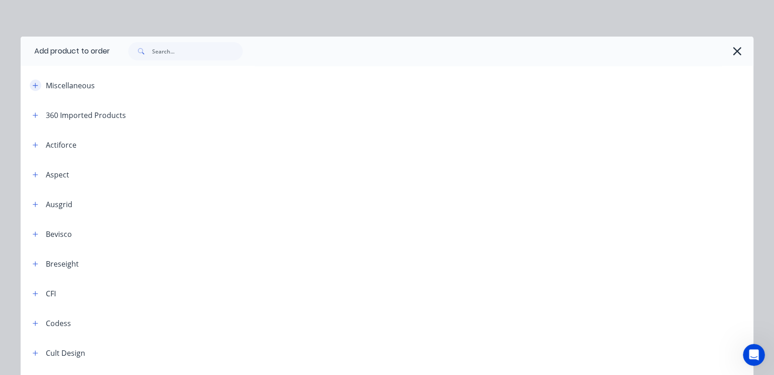
click at [33, 85] on icon "button" at bounding box center [35, 85] width 5 height 5
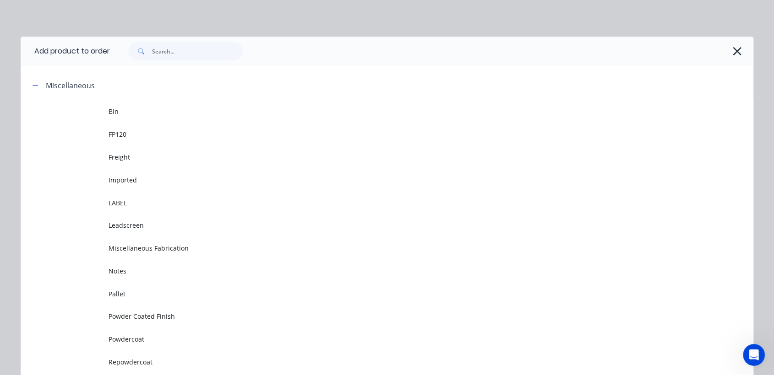
click at [141, 333] on td "Powdercoat" at bounding box center [431, 339] width 645 height 23
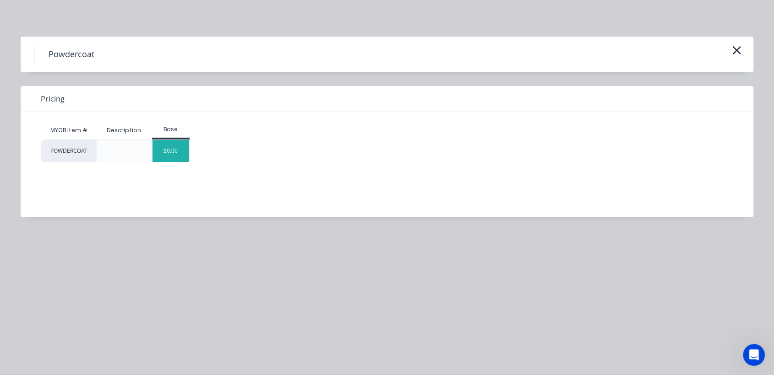
click at [169, 159] on div "$0.00" at bounding box center [170, 151] width 37 height 22
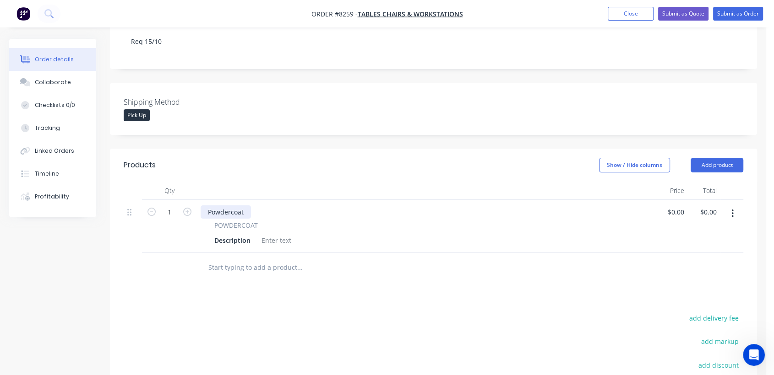
scroll to position [254, 0]
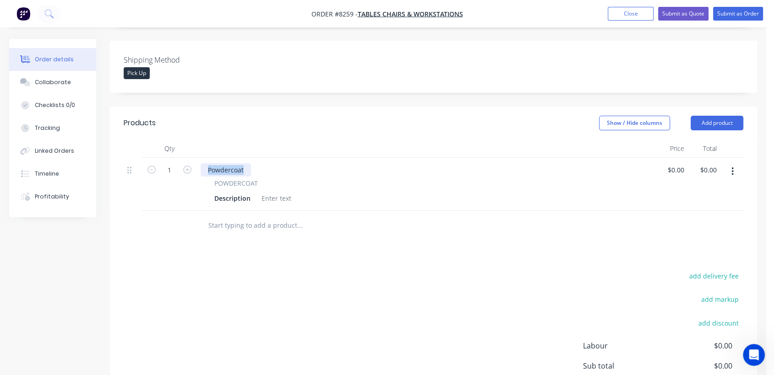
drag, startPoint x: 243, startPoint y: 141, endPoint x: 205, endPoint y: 146, distance: 37.9
click at [205, 163] on div "Powdercoat" at bounding box center [226, 169] width 50 height 13
drag, startPoint x: 283, startPoint y: 172, endPoint x: 274, endPoint y: 174, distance: 9.1
click at [283, 192] on div at bounding box center [276, 198] width 37 height 13
click at [271, 192] on div at bounding box center [276, 198] width 37 height 13
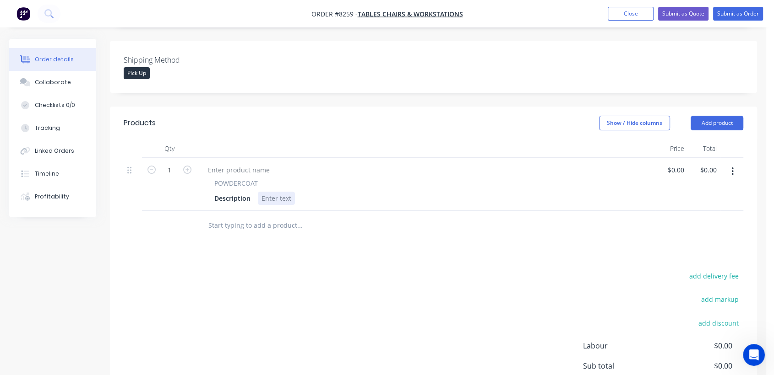
paste div
click at [188, 166] on icon "button" at bounding box center [187, 170] width 8 height 8
type input "3"
click at [297, 192] on div "Powdercoat" at bounding box center [279, 198] width 43 height 13
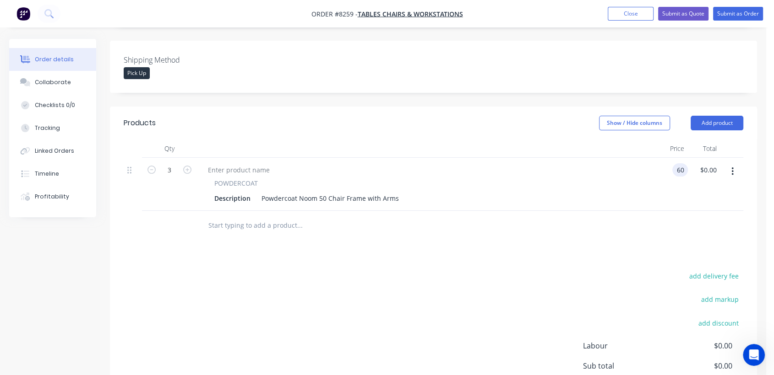
type input "$60.00"
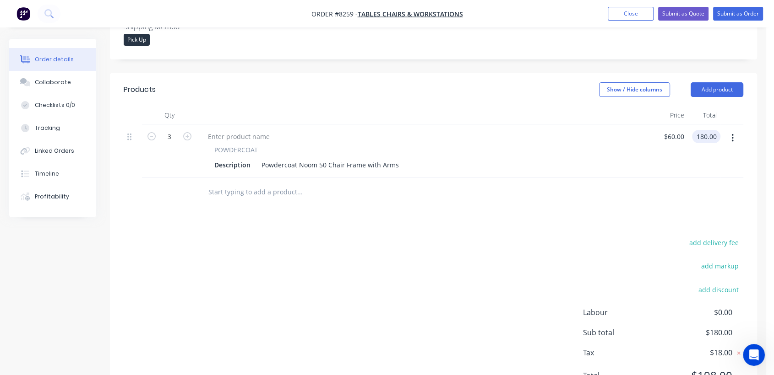
scroll to position [305, 0]
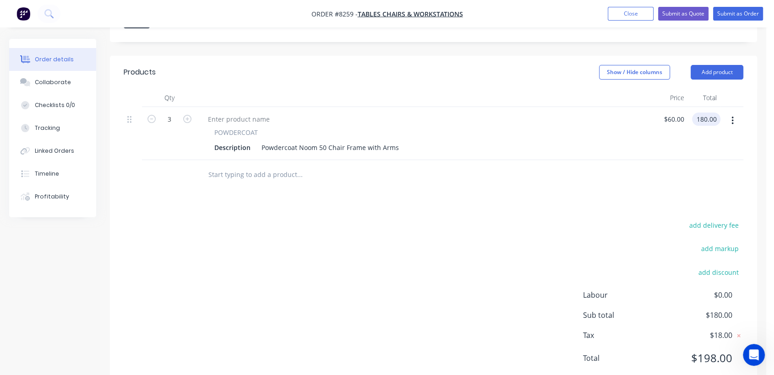
type input "$180.00"
click at [261, 166] on input "text" at bounding box center [299, 175] width 183 height 18
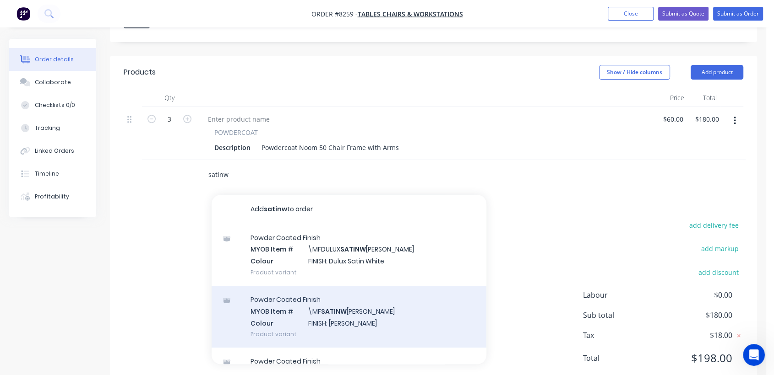
type input "satinw"
click at [330, 295] on div "Powder Coated Finish MYOB Item # \MF SATINW [PERSON_NAME] Colour FINISH: Satin …" at bounding box center [349, 317] width 275 height 62
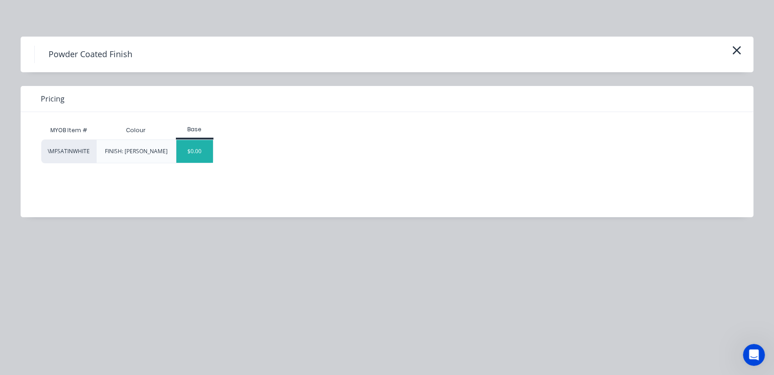
click at [190, 153] on div "$0.00" at bounding box center [194, 151] width 37 height 23
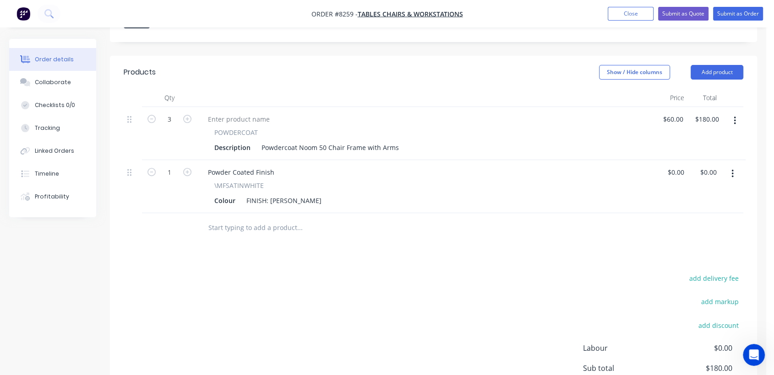
click at [265, 219] on input "text" at bounding box center [299, 228] width 183 height 18
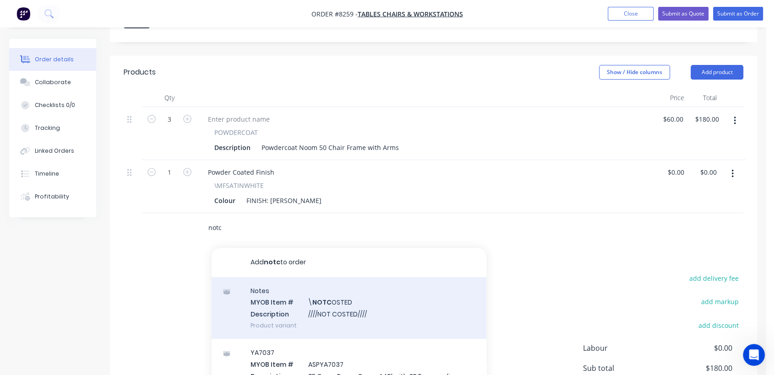
type input "notc"
click at [357, 286] on div "Notes MYOB Item # \ NOTC OSTED Description ////NOT COSTED//// Product variant" at bounding box center [349, 309] width 275 height 62
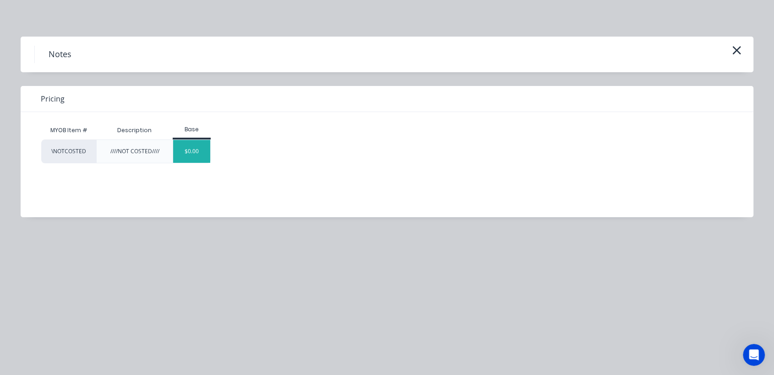
click at [194, 156] on div "$0.00" at bounding box center [191, 151] width 37 height 23
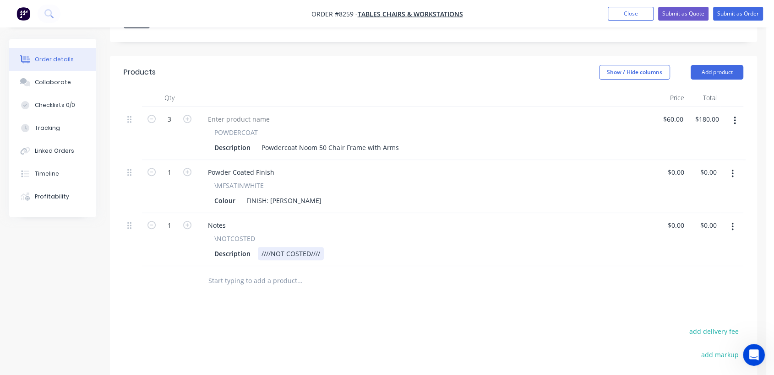
click at [321, 247] on div "////NOT COSTED////" at bounding box center [291, 253] width 66 height 13
type input "$0.00"
click at [50, 79] on div "Collaborate" at bounding box center [53, 82] width 36 height 8
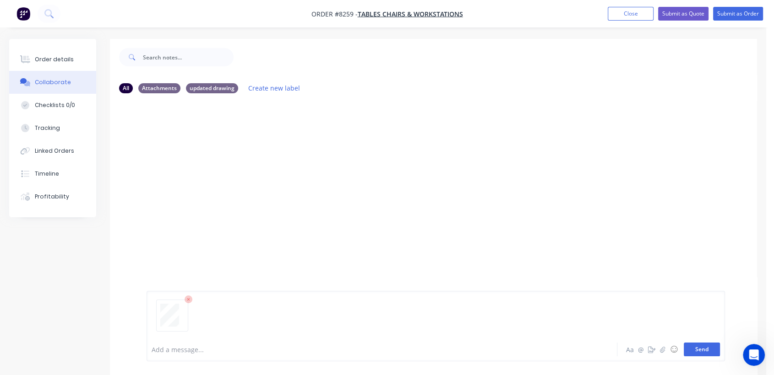
click at [697, 345] on button "Send" at bounding box center [702, 350] width 36 height 14
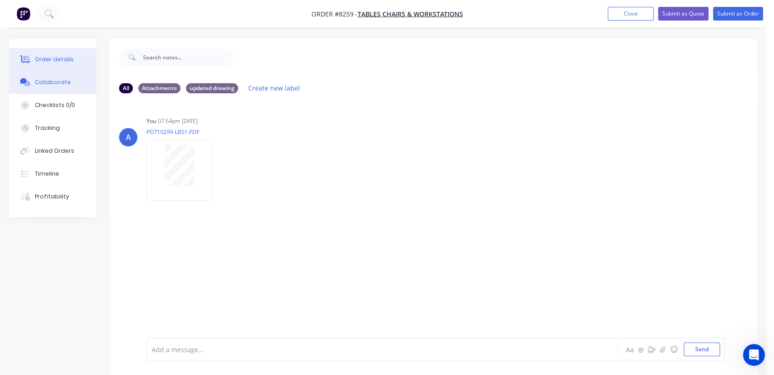
click at [65, 58] on div "Order details" at bounding box center [54, 59] width 39 height 8
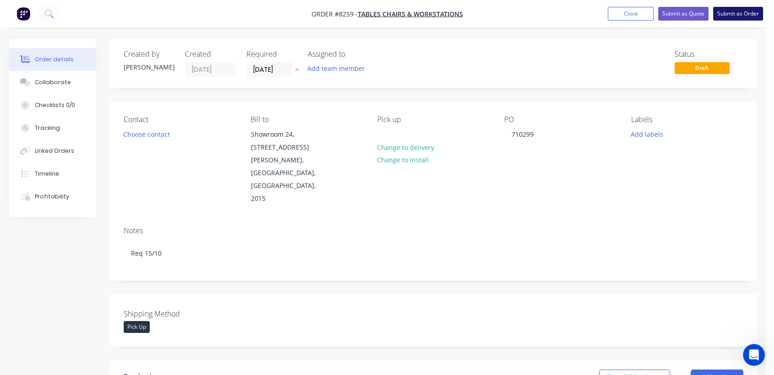
click at [724, 13] on button "Submit as Order" at bounding box center [738, 14] width 50 height 14
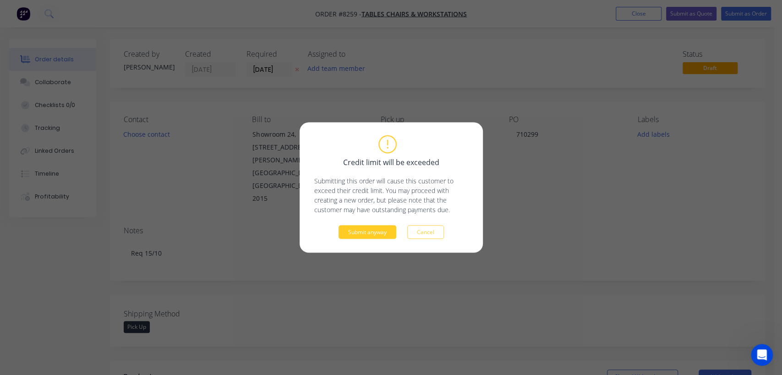
click at [379, 226] on button "Submit anyway" at bounding box center [367, 233] width 58 height 14
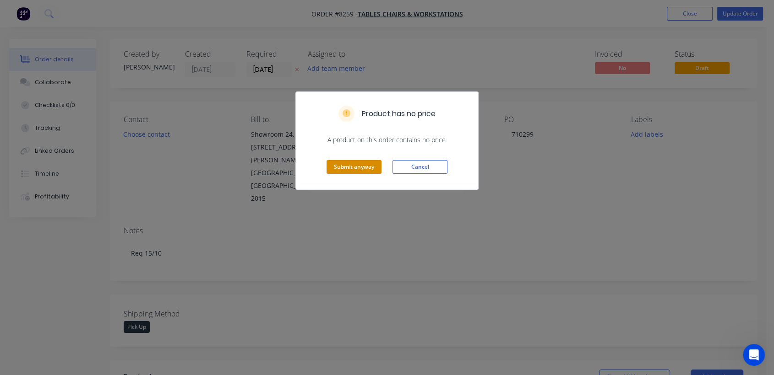
click at [359, 166] on button "Submit anyway" at bounding box center [354, 167] width 55 height 14
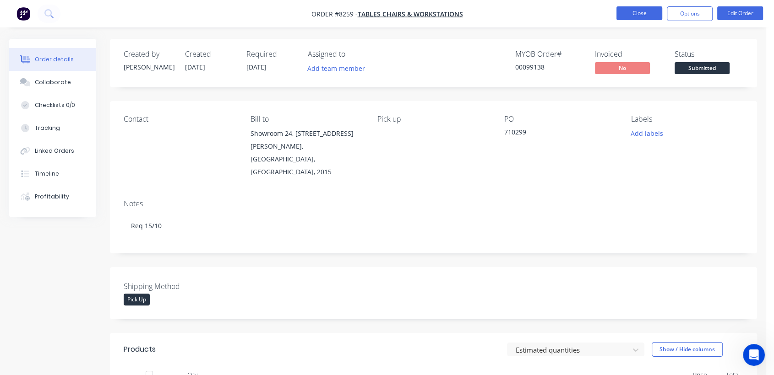
click at [627, 12] on button "Close" at bounding box center [639, 13] width 46 height 14
